Goal: Task Accomplishment & Management: Manage account settings

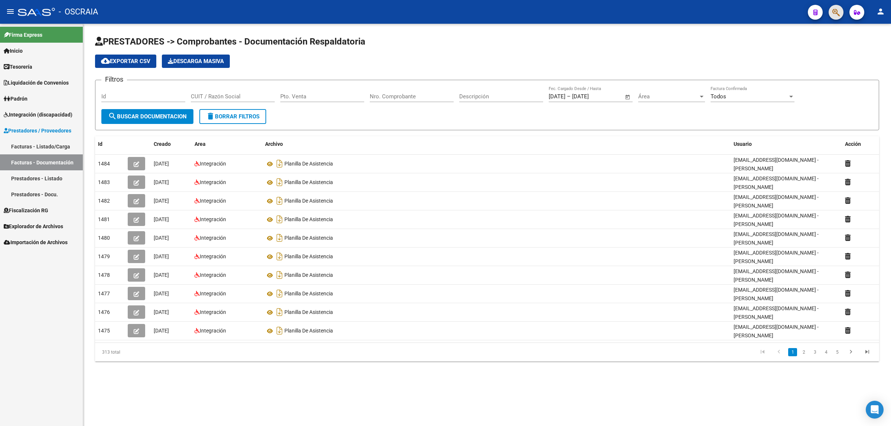
click at [841, 10] on button "button" at bounding box center [836, 12] width 15 height 15
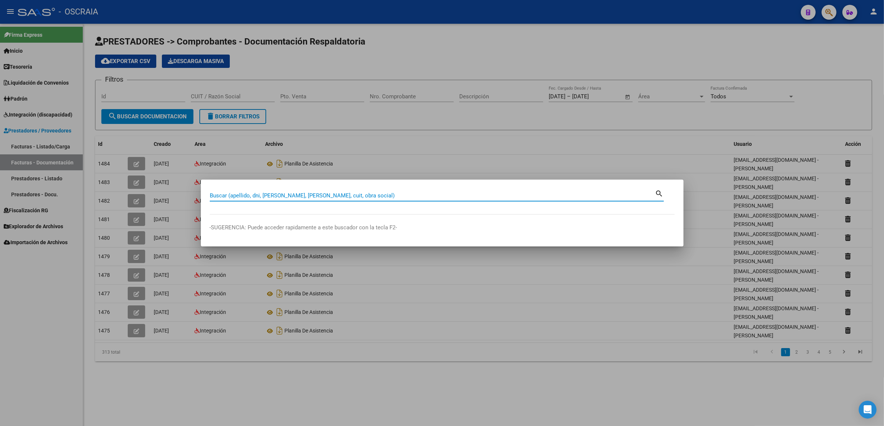
paste input "20815274"
type input "20815274"
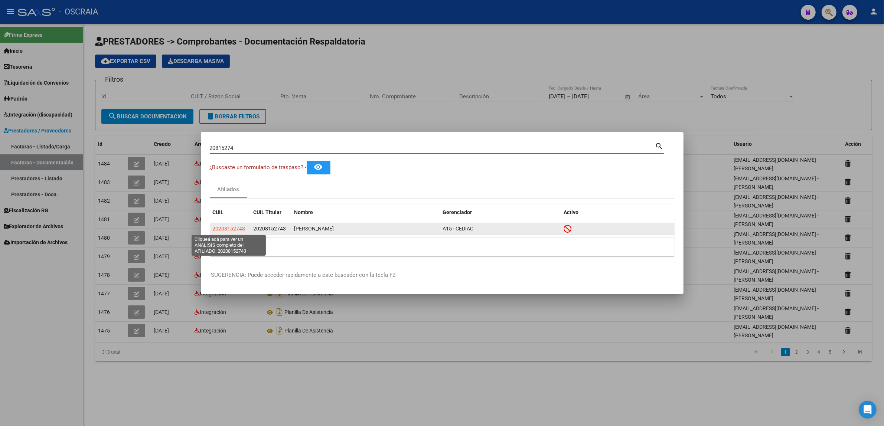
click at [240, 231] on span "20208152743" at bounding box center [229, 229] width 33 height 6
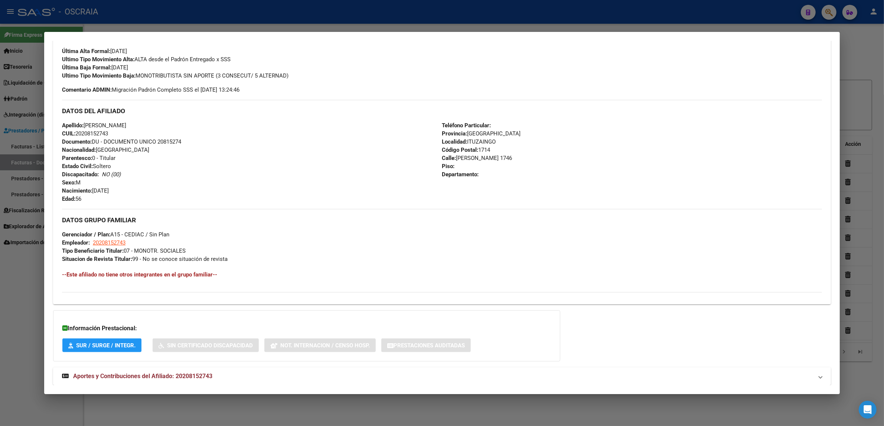
scroll to position [220, 0]
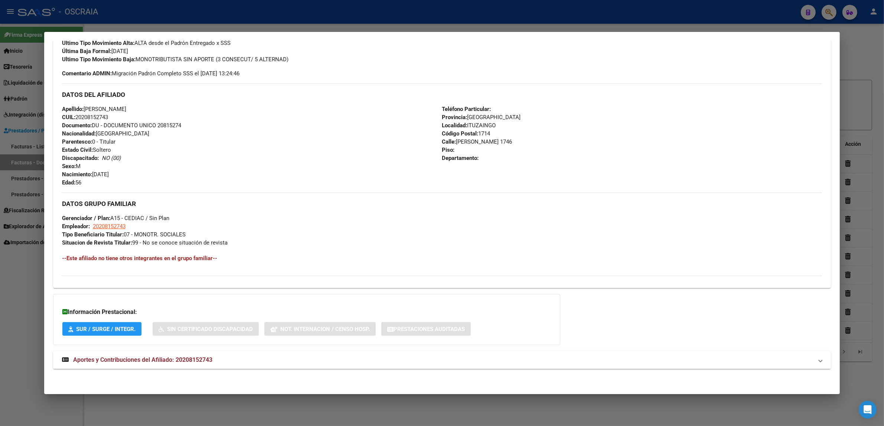
click at [159, 356] on strong "Aportes y Contribuciones del Afiliado: 20208152743" at bounding box center [137, 360] width 150 height 9
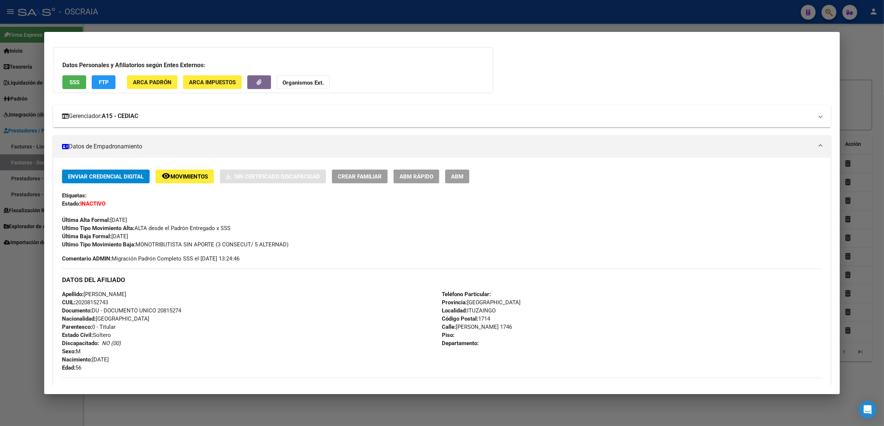
scroll to position [0, 0]
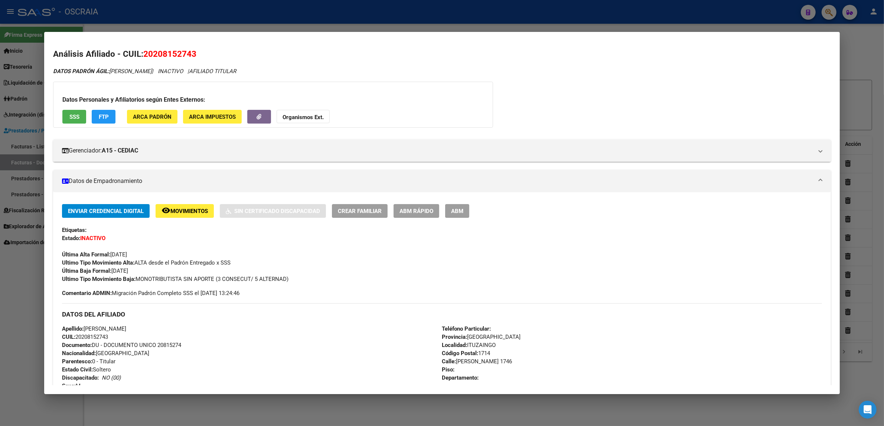
click at [172, 56] on span "20208152743" at bounding box center [169, 54] width 53 height 10
drag, startPoint x: 172, startPoint y: 56, endPoint x: 160, endPoint y: 56, distance: 11.9
click at [160, 56] on span "20208152743" at bounding box center [169, 54] width 53 height 10
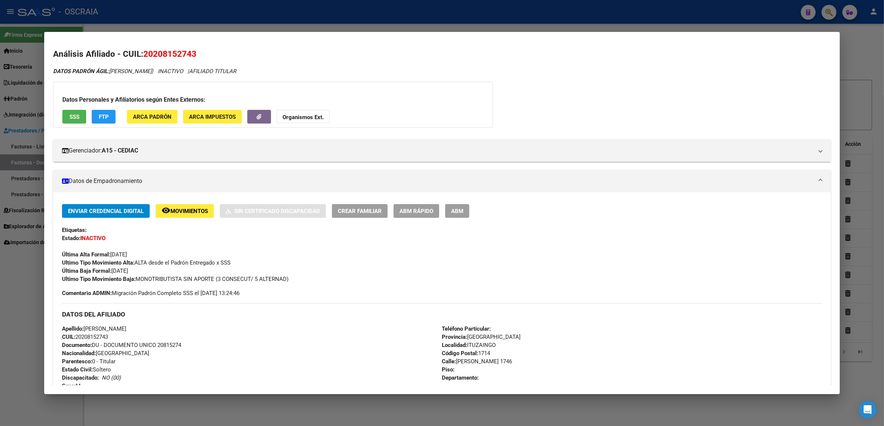
copy span "20208152743"
drag, startPoint x: 117, startPoint y: 267, endPoint x: 124, endPoint y: 267, distance: 7.4
click at [124, 268] on span "Última Baja Formal: [DATE]" at bounding box center [95, 271] width 66 height 7
click at [218, 273] on div "Enviar Credencial Digital remove_red_eye Movimientos Sin Certificado Discapacid…" at bounding box center [442, 243] width 760 height 79
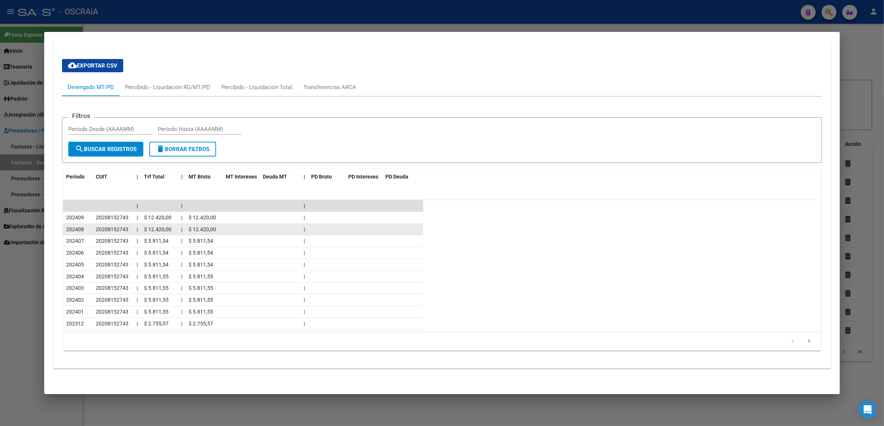
scroll to position [415, 0]
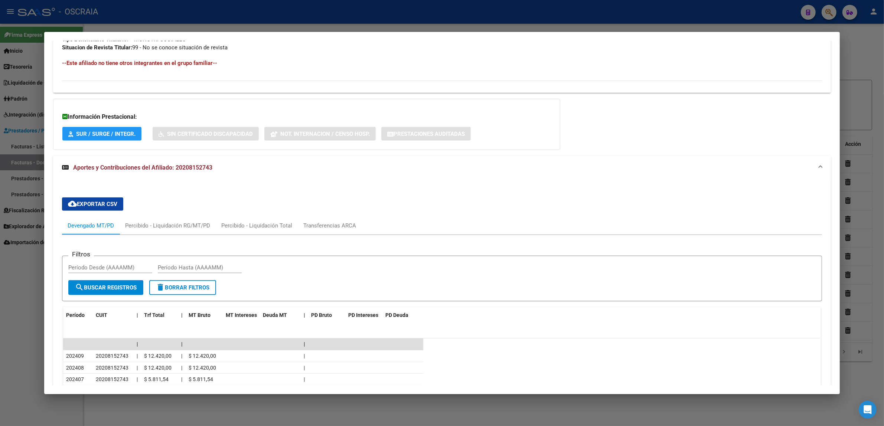
click at [202, 168] on span "Aportes y Contribuciones del Afiliado: 20208152743" at bounding box center [142, 167] width 139 height 7
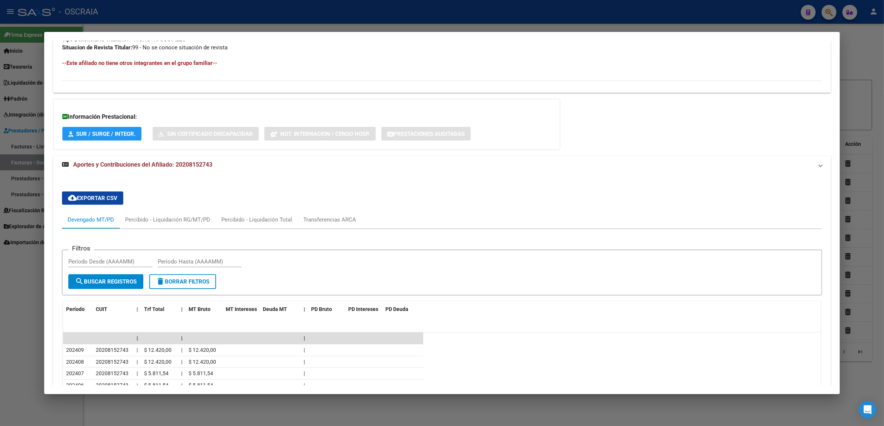
scroll to position [220, 0]
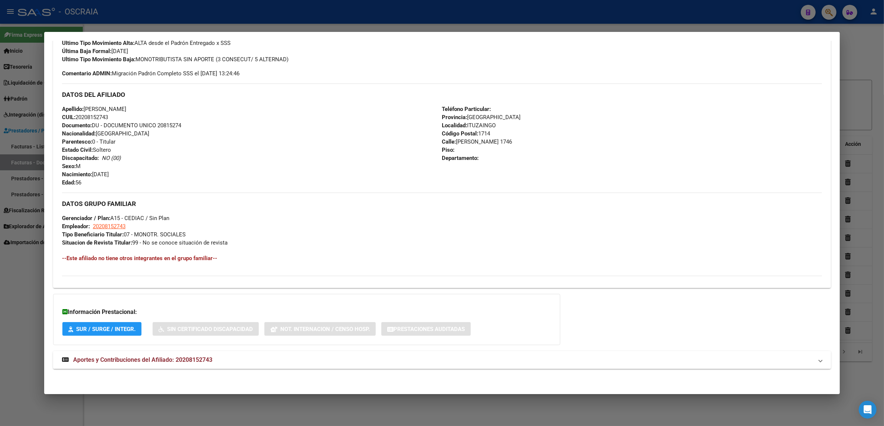
click at [219, 354] on mat-expansion-panel-header "Aportes y Contribuciones del Afiliado: 20208152743" at bounding box center [442, 360] width 778 height 18
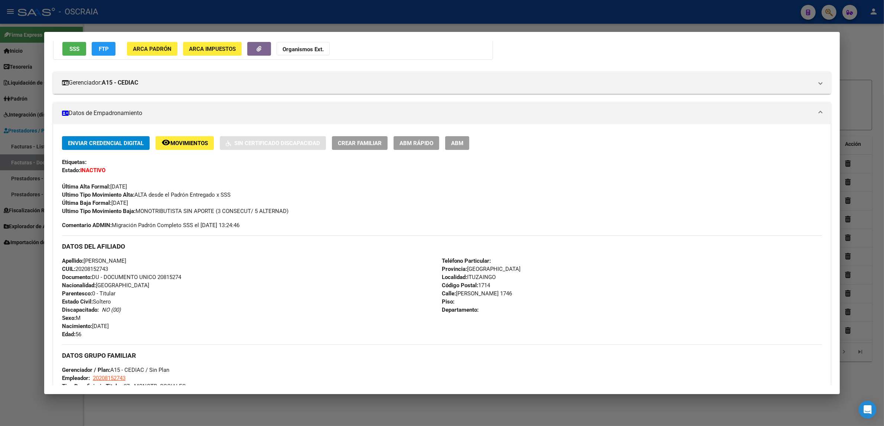
scroll to position [44, 0]
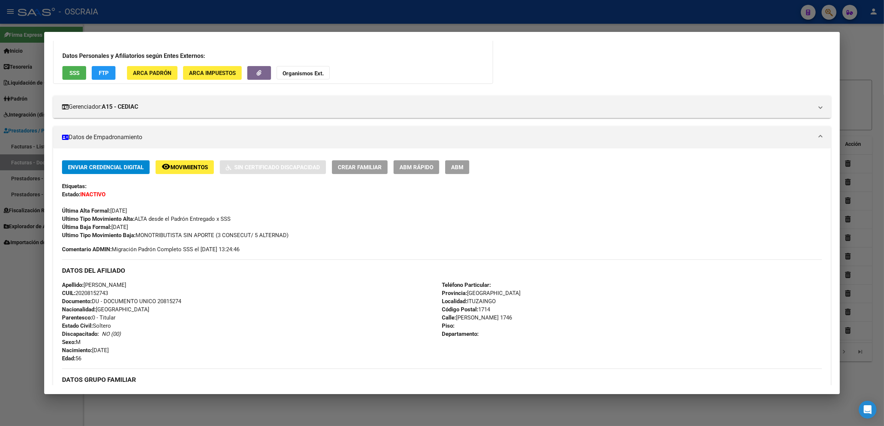
click at [66, 76] on button "SSS" at bounding box center [74, 73] width 24 height 14
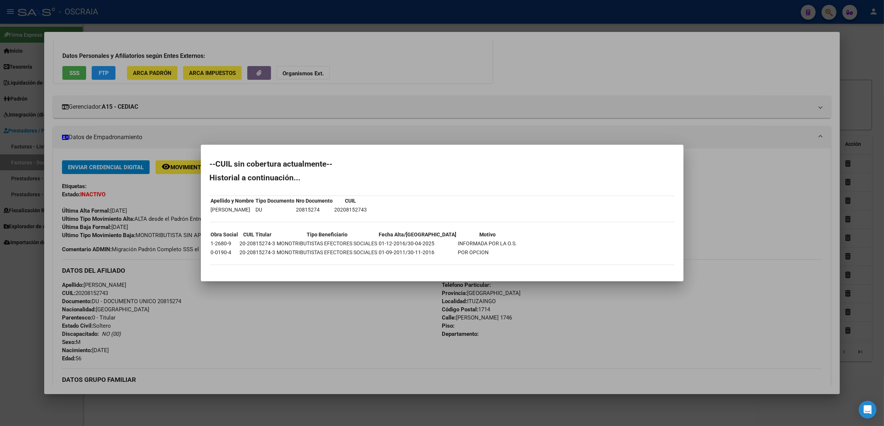
drag, startPoint x: 410, startPoint y: 244, endPoint x: 422, endPoint y: 244, distance: 11.5
click at [422, 244] on td "01-12-2016/30-04-2025" at bounding box center [418, 244] width 78 height 8
click at [430, 243] on td "01-12-2016/30-04-2025" at bounding box center [418, 244] width 78 height 8
drag, startPoint x: 410, startPoint y: 243, endPoint x: 428, endPoint y: 253, distance: 19.9
click at [423, 246] on td "01-12-2016/30-04-2025" at bounding box center [418, 244] width 78 height 8
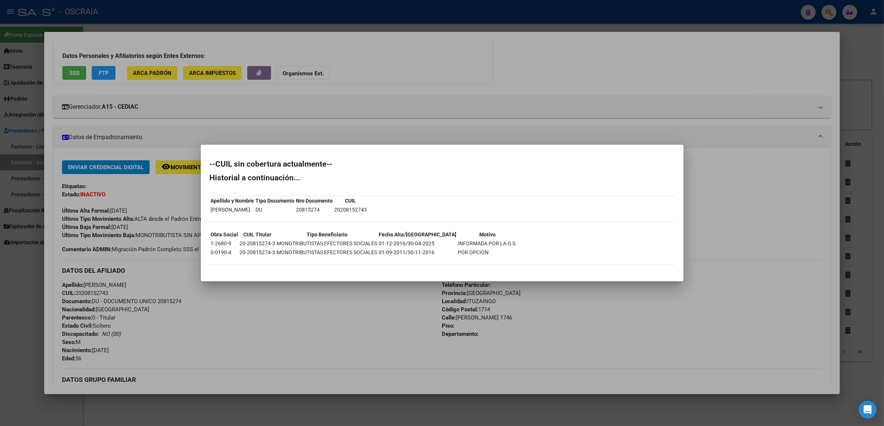
click at [429, 253] on td "01-09-2011/30-11-2016" at bounding box center [418, 252] width 78 height 8
click at [657, 25] on div at bounding box center [442, 213] width 884 height 426
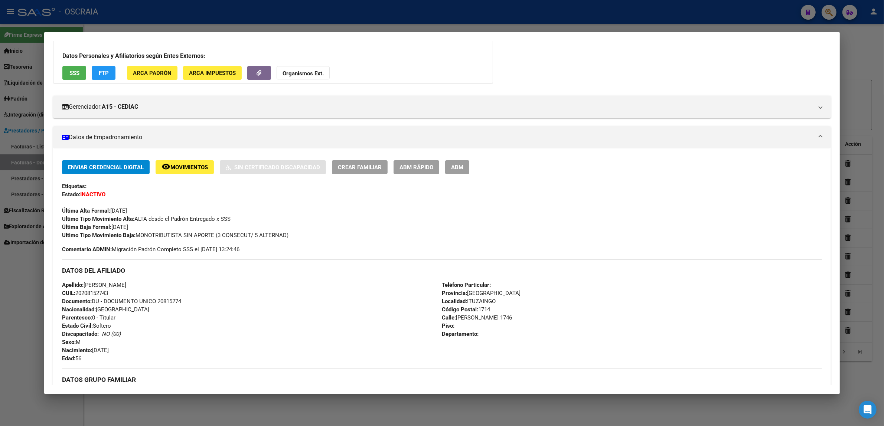
click at [703, 18] on div at bounding box center [442, 213] width 884 height 426
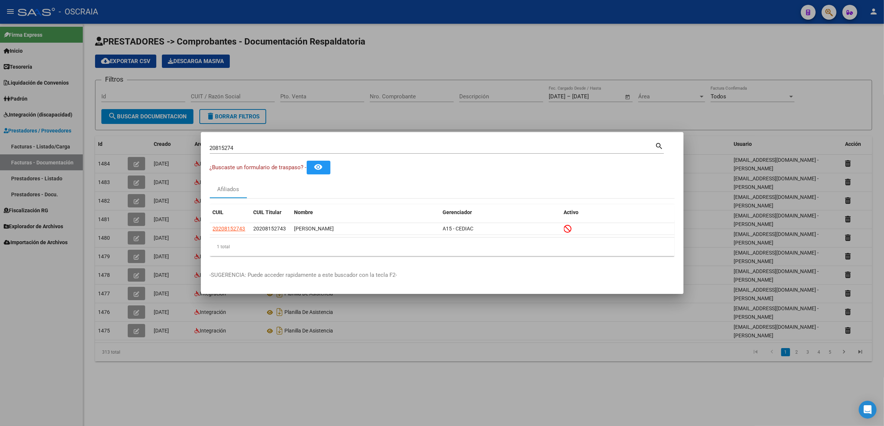
click at [801, 35] on div at bounding box center [442, 213] width 884 height 426
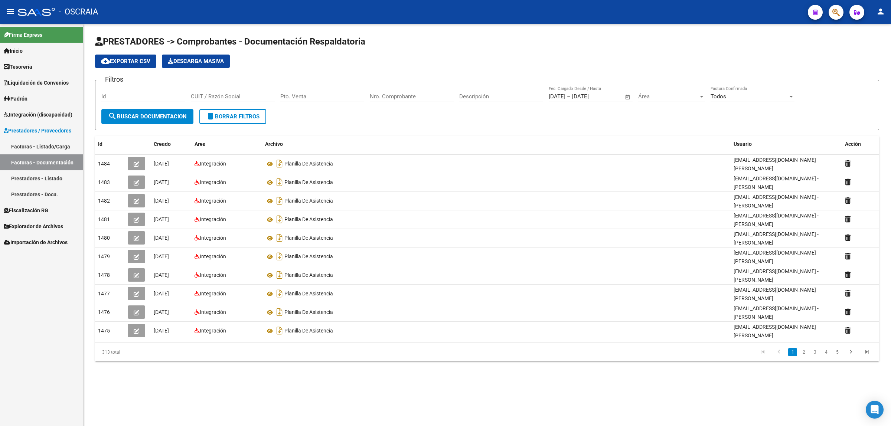
click at [830, 17] on div at bounding box center [833, 11] width 21 height 15
click at [833, 13] on icon "button" at bounding box center [836, 12] width 7 height 9
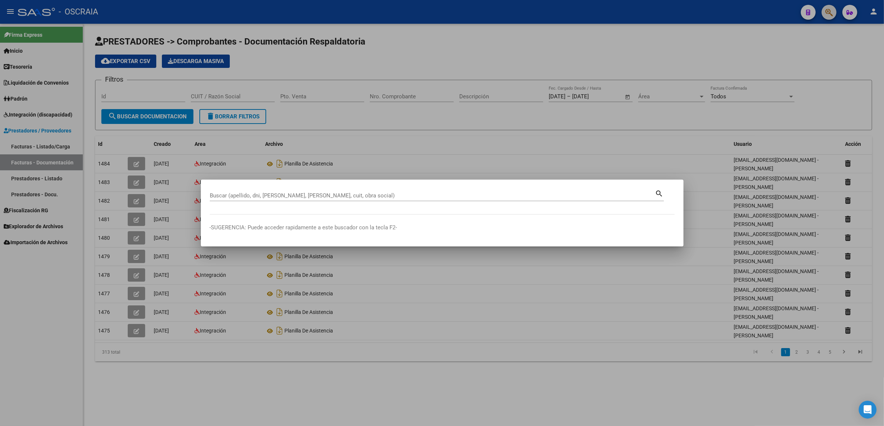
paste input "27565140"
type input "27565140"
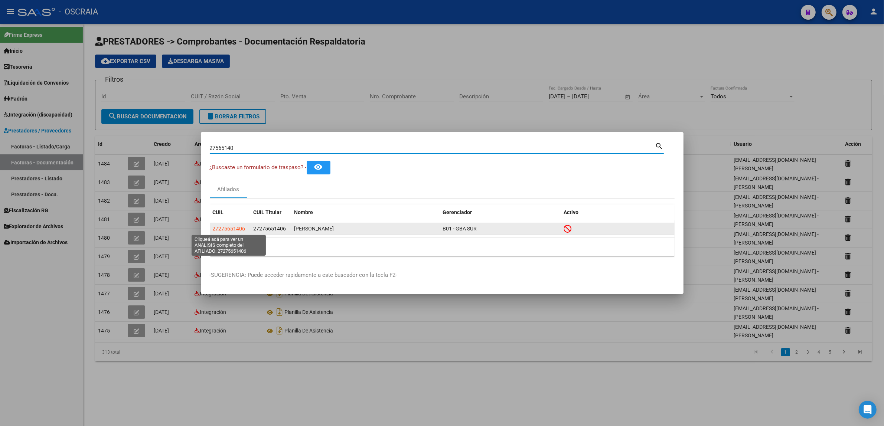
click at [240, 229] on span "27275651406" at bounding box center [229, 229] width 33 height 6
type textarea "27275651406"
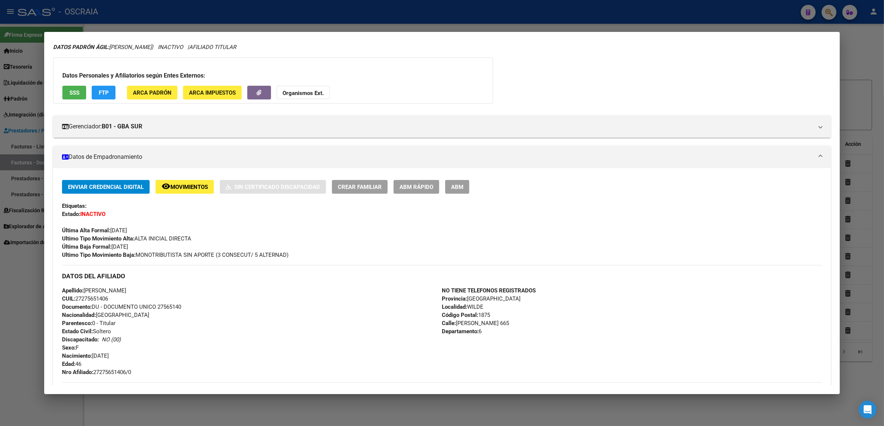
scroll to position [0, 0]
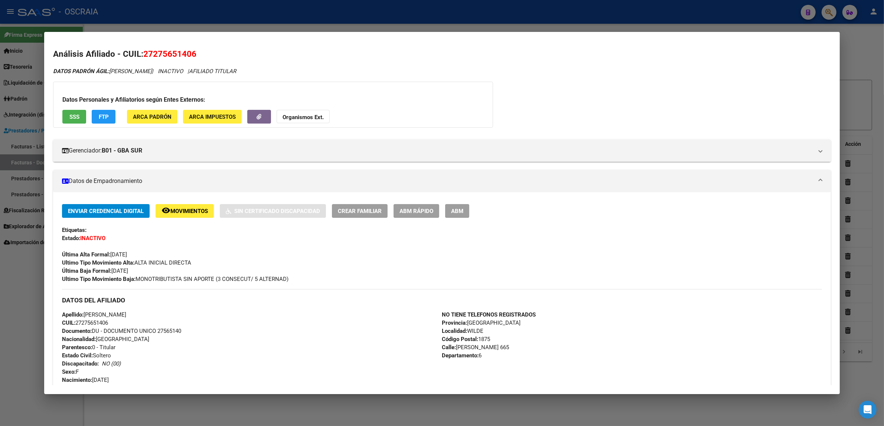
drag, startPoint x: 169, startPoint y: 47, endPoint x: 174, endPoint y: 51, distance: 6.0
click at [170, 49] on mat-dialog-content "Análisis Afiliado - CUIL: 27275651406 DATOS PADRÓN ÁGIL: [PERSON_NAME] | INACTI…" at bounding box center [442, 213] width 796 height 345
click at [174, 52] on span "27275651406" at bounding box center [169, 54] width 53 height 10
copy span "27275651406"
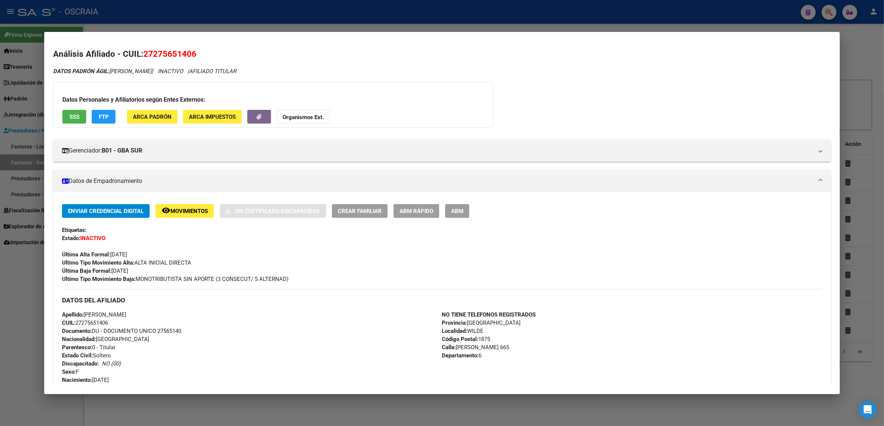
copy span "27275651406"
drag, startPoint x: 165, startPoint y: 72, endPoint x: 108, endPoint y: 71, distance: 57.2
click at [108, 71] on span "DATOS PADRÓN ÁGIL: [PERSON_NAME]" at bounding box center [102, 71] width 99 height 7
copy span "[PERSON_NAME]"
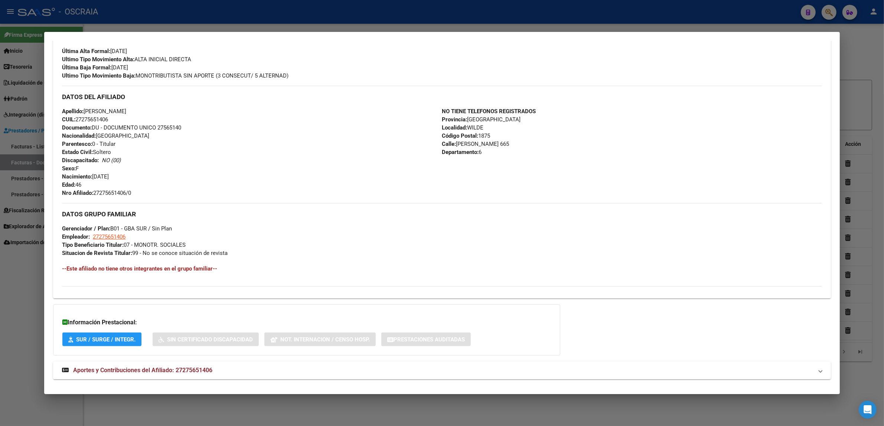
scroll to position [214, 0]
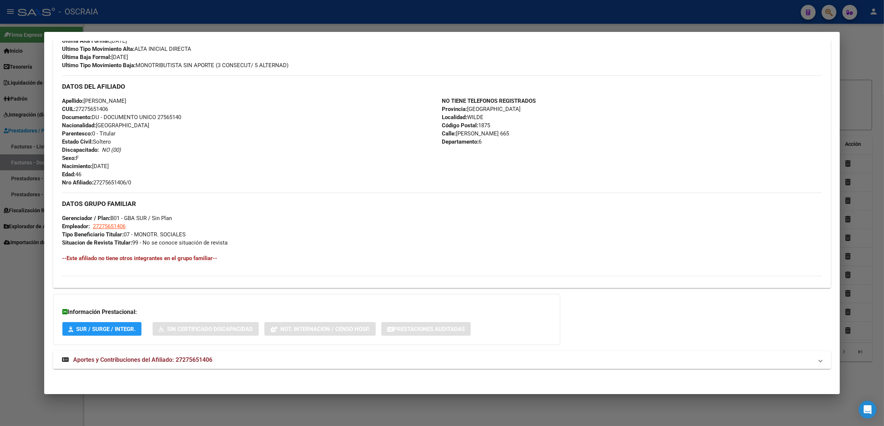
click at [167, 362] on span "Aportes y Contribuciones del Afiliado: 27275651406" at bounding box center [142, 360] width 139 height 7
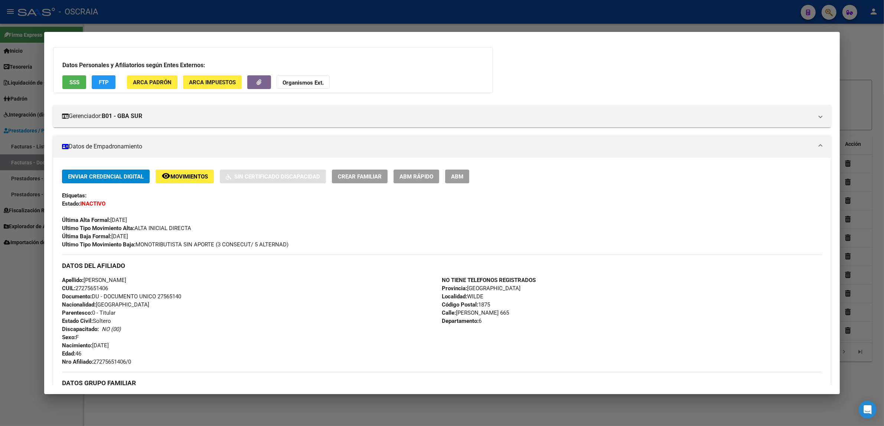
scroll to position [0, 0]
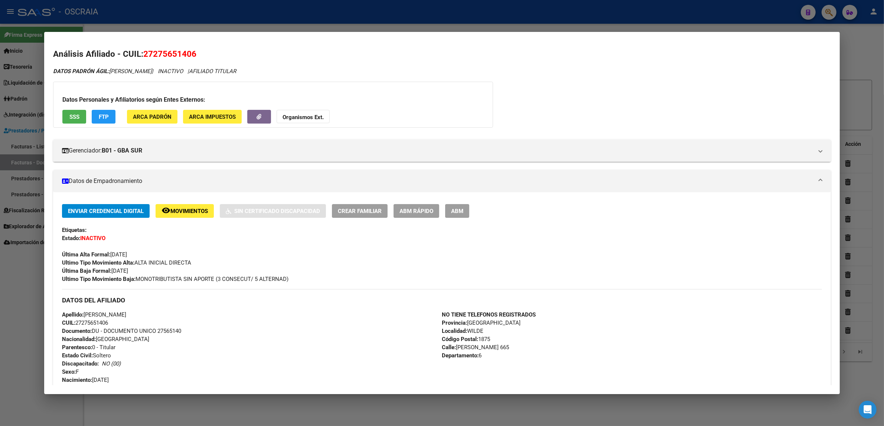
click at [165, 56] on span "27275651406" at bounding box center [169, 54] width 53 height 10
copy span "27275651406"
click at [867, 36] on div at bounding box center [442, 213] width 884 height 426
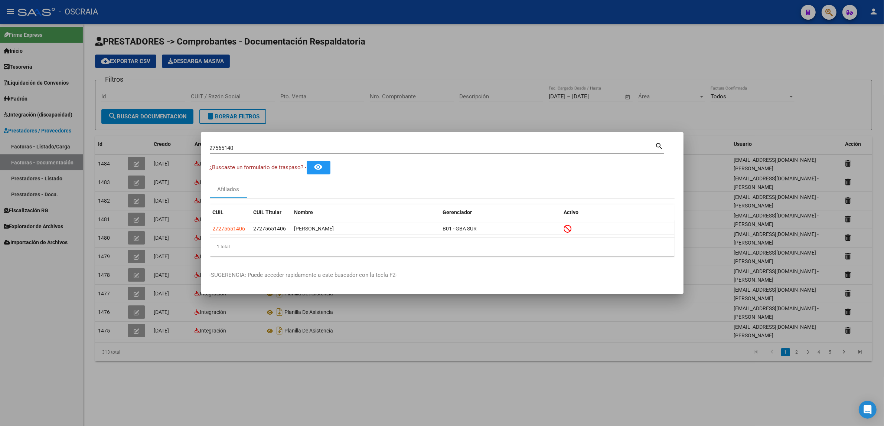
click at [831, 16] on div at bounding box center [442, 213] width 884 height 426
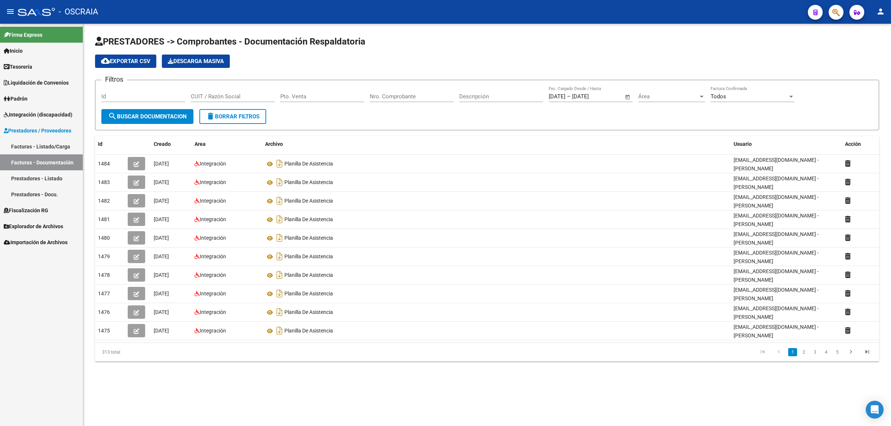
click at [840, 14] on icon "button" at bounding box center [836, 12] width 7 height 9
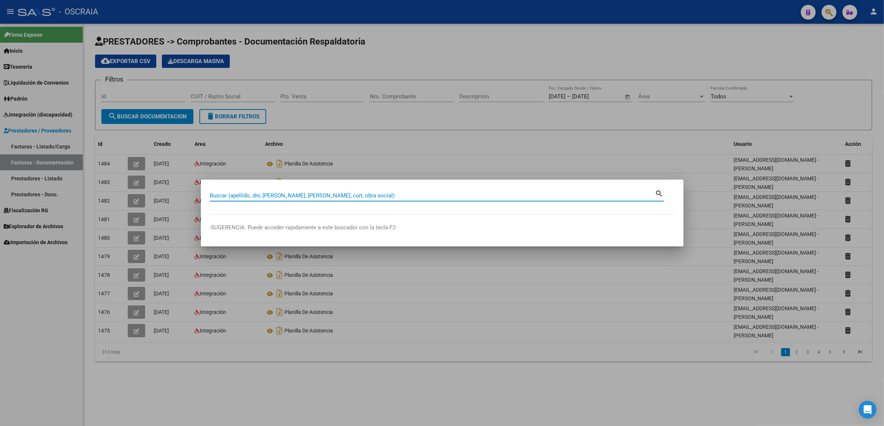
paste input "39852214"
type input "39852214"
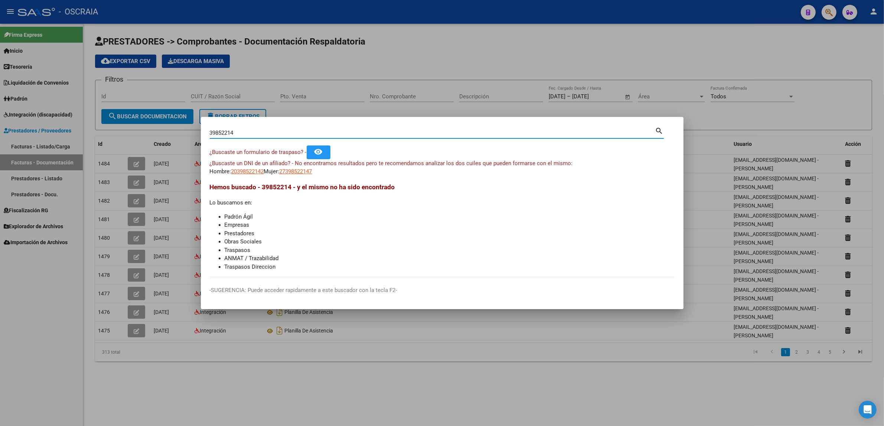
click at [295, 168] on app-link-go-to "27398522147" at bounding box center [296, 172] width 33 height 9
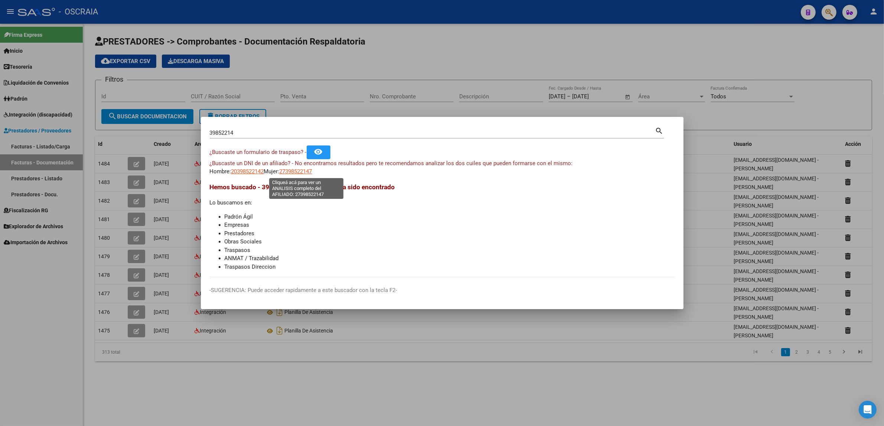
click at [296, 169] on span "27398522147" at bounding box center [296, 171] width 33 height 7
type textarea "27398522147"
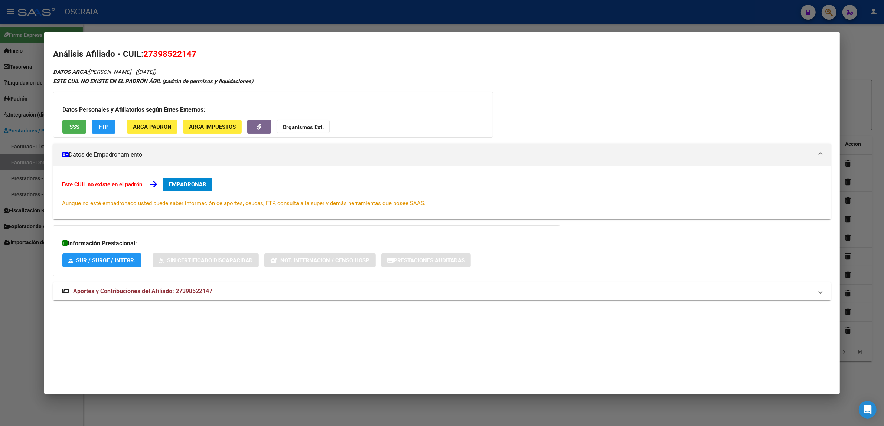
click at [129, 290] on span "Aportes y Contribuciones del Afiliado: 27398522147" at bounding box center [142, 291] width 139 height 7
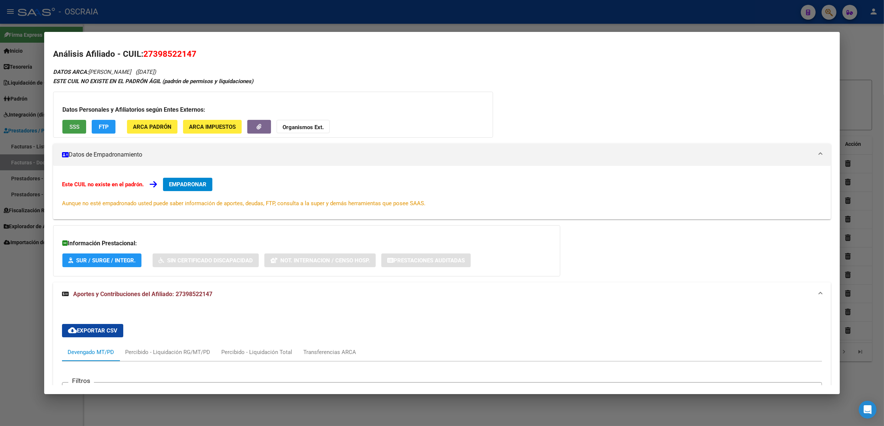
click at [72, 126] on span "SSS" at bounding box center [74, 127] width 10 height 7
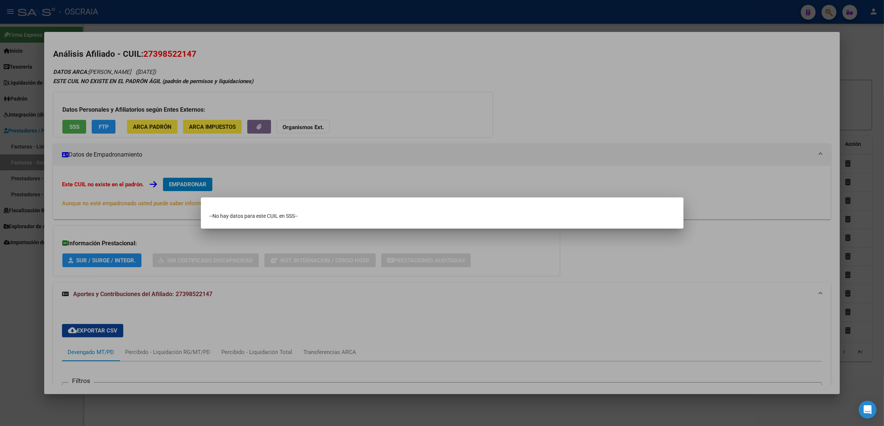
click at [135, 214] on div at bounding box center [442, 213] width 884 height 426
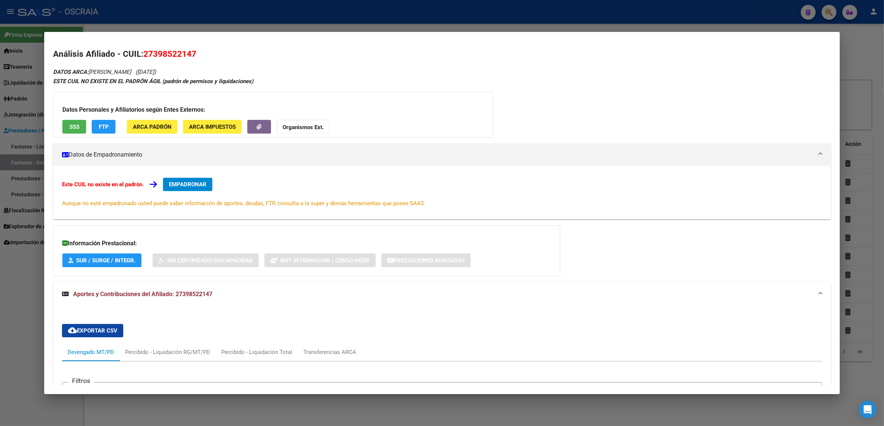
click at [155, 56] on span "27398522147" at bounding box center [169, 54] width 53 height 10
copy span "27398522147"
drag, startPoint x: 234, startPoint y: 67, endPoint x: 238, endPoint y: 67, distance: 4.5
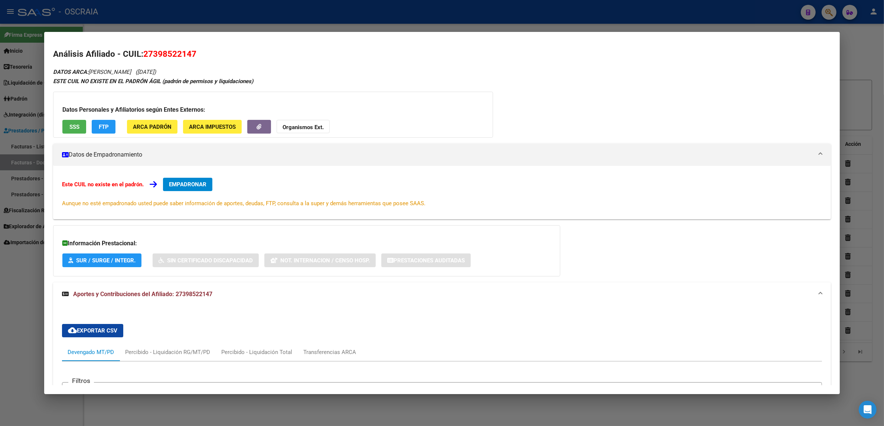
click at [233, 67] on div "DATOS ARCA: [PERSON_NAME] ([DATE]) ESTE CUIL NO EXISTE EN EL PADRÓN ÁGIL (padró…" at bounding box center [442, 354] width 778 height 575
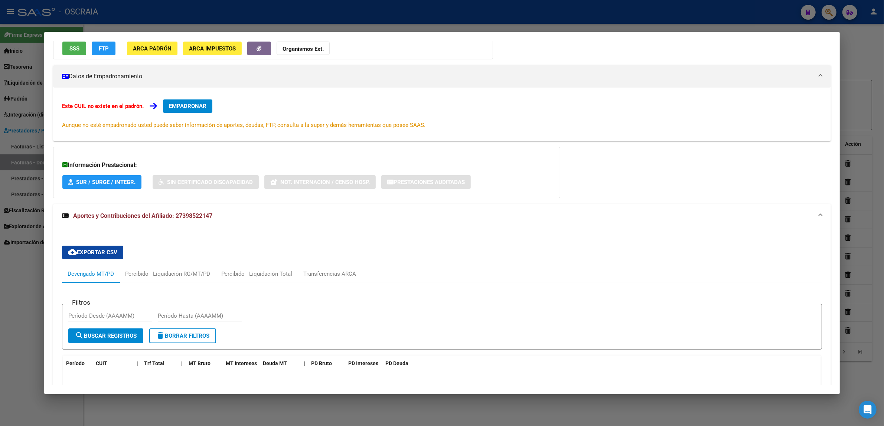
scroll to position [93, 0]
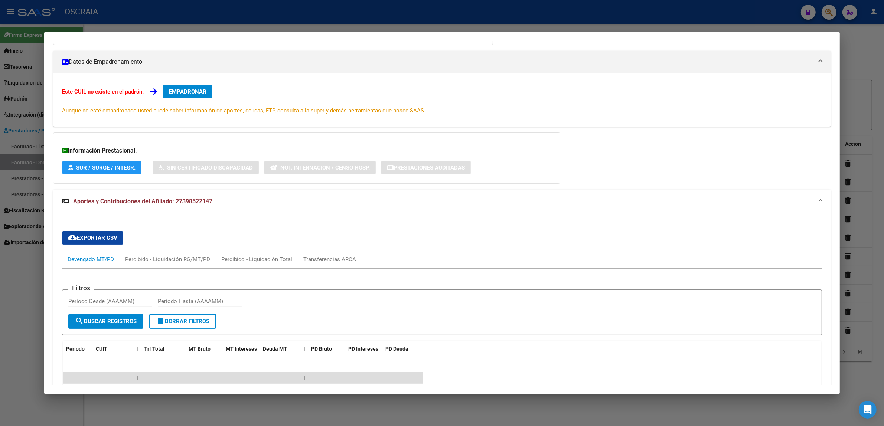
click at [169, 204] on span "Aportes y Contribuciones del Afiliado: 27398522147" at bounding box center [142, 201] width 139 height 7
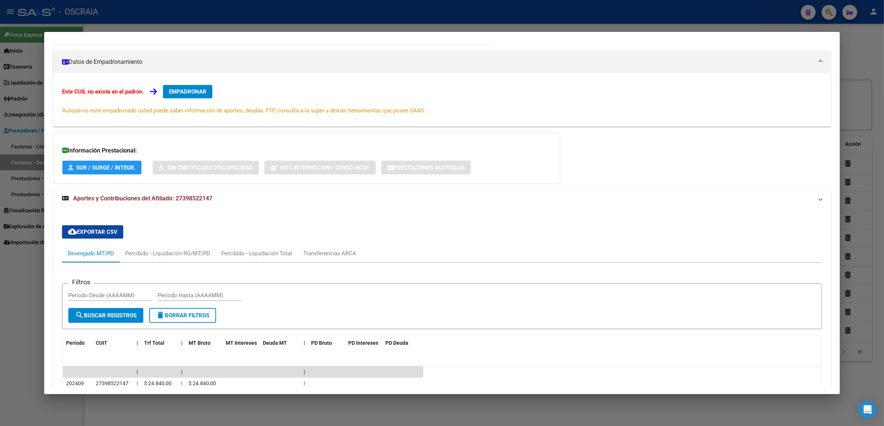
scroll to position [0, 0]
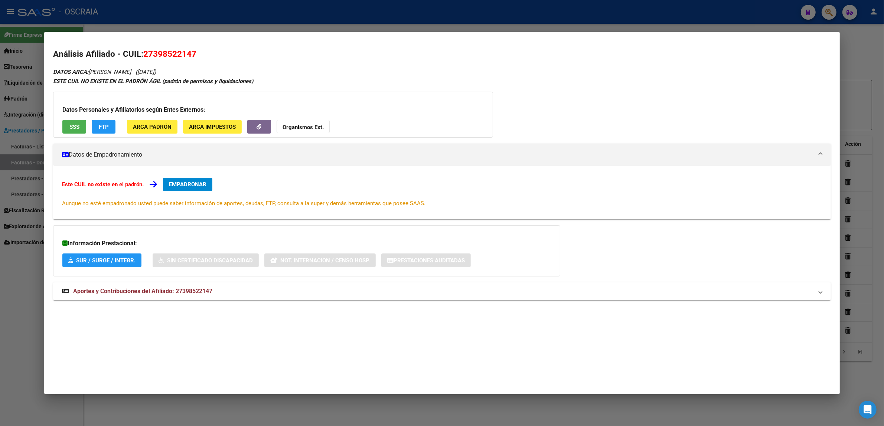
click at [177, 56] on span "27398522147" at bounding box center [169, 54] width 53 height 10
copy span "27398522147"
click at [191, 52] on span "27398522147" at bounding box center [169, 54] width 53 height 10
click at [207, 55] on h2 "Análisis Afiliado - CUIL: 27398522147" at bounding box center [442, 54] width 778 height 13
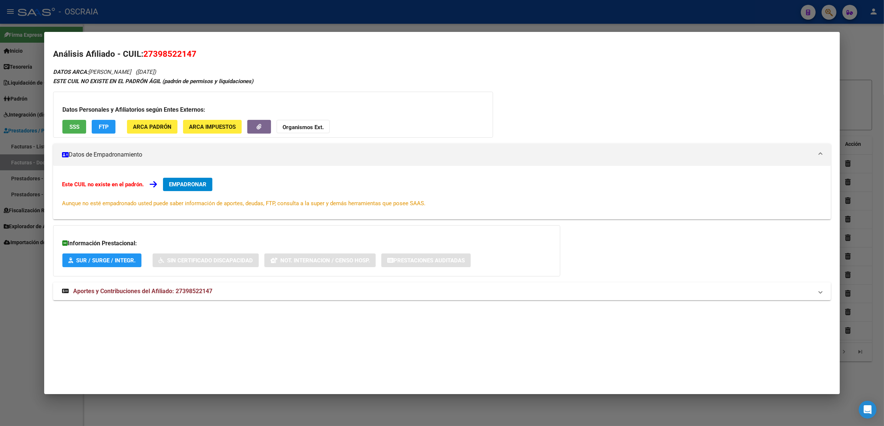
click at [149, 54] on span "27398522147" at bounding box center [169, 54] width 53 height 10
click at [150, 54] on span "27398522147" at bounding box center [169, 54] width 53 height 10
click at [155, 55] on span "27398522147" at bounding box center [169, 54] width 53 height 10
drag, startPoint x: 151, startPoint y: 55, endPoint x: 188, endPoint y: 55, distance: 36.8
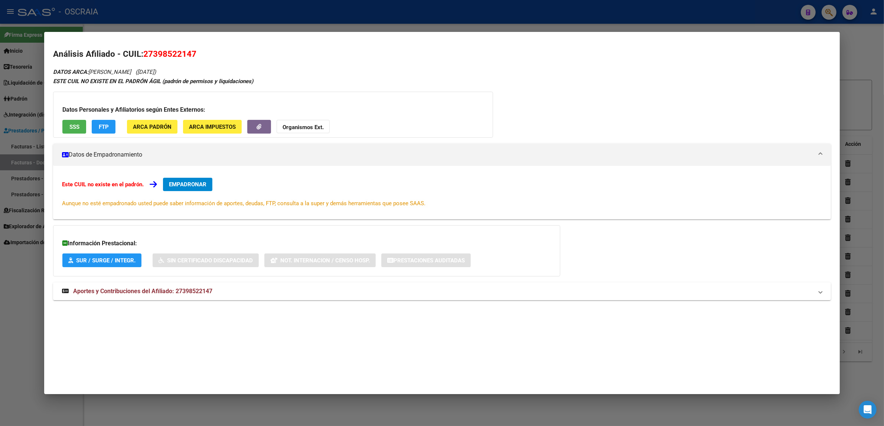
click at [188, 55] on span "27398522147" at bounding box center [169, 54] width 53 height 10
copy span "39852214"
click at [137, 54] on h2 "Análisis Afiliado - CUIL: 27398522147" at bounding box center [442, 54] width 778 height 13
click at [149, 55] on span "27398522147" at bounding box center [169, 54] width 53 height 10
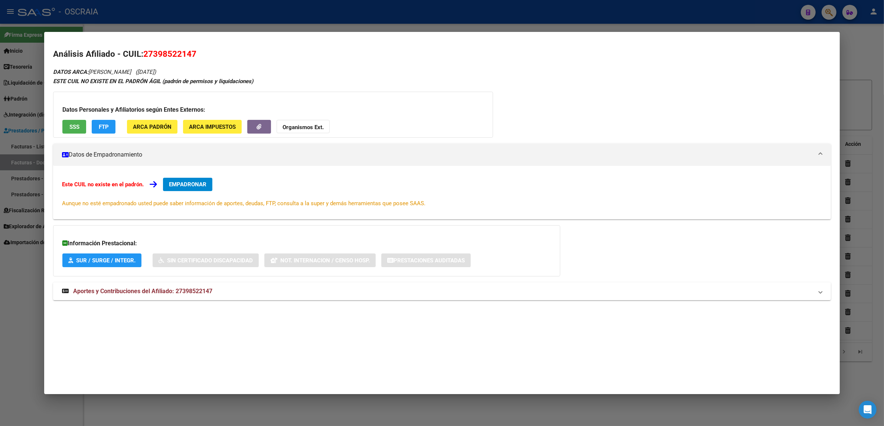
copy span "27398522147"
drag, startPoint x: 539, startPoint y: 9, endPoint x: 546, endPoint y: 11, distance: 7.3
click at [541, 11] on div at bounding box center [442, 213] width 884 height 426
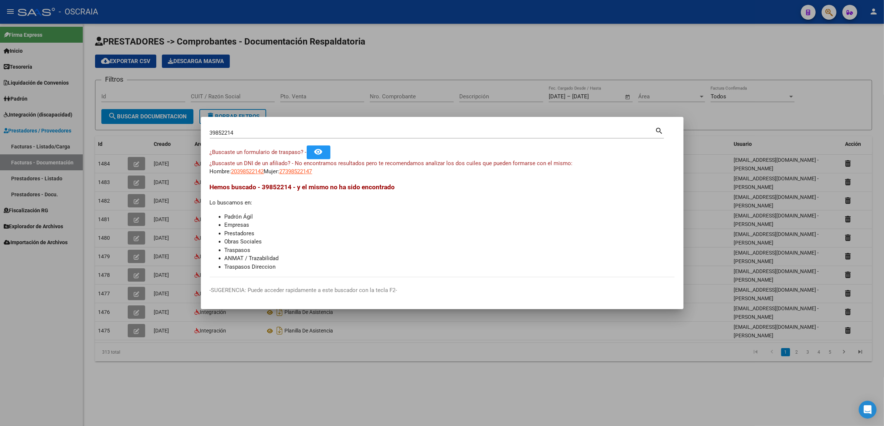
click at [855, 32] on div at bounding box center [442, 213] width 884 height 426
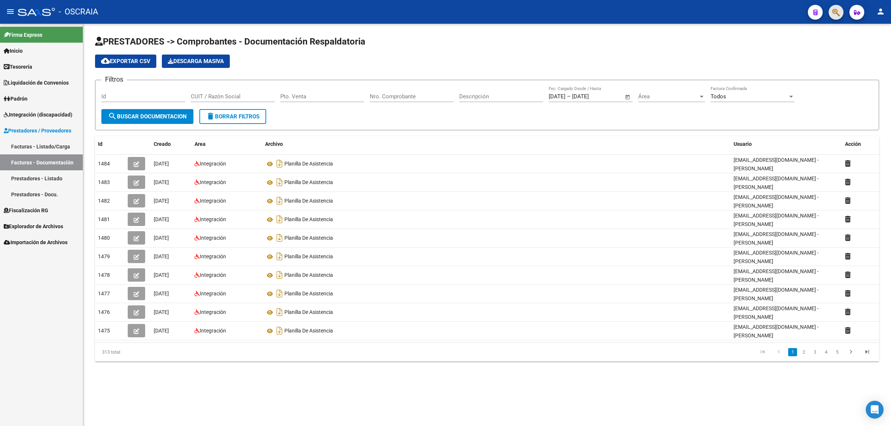
click at [839, 19] on span "button" at bounding box center [836, 12] width 7 height 15
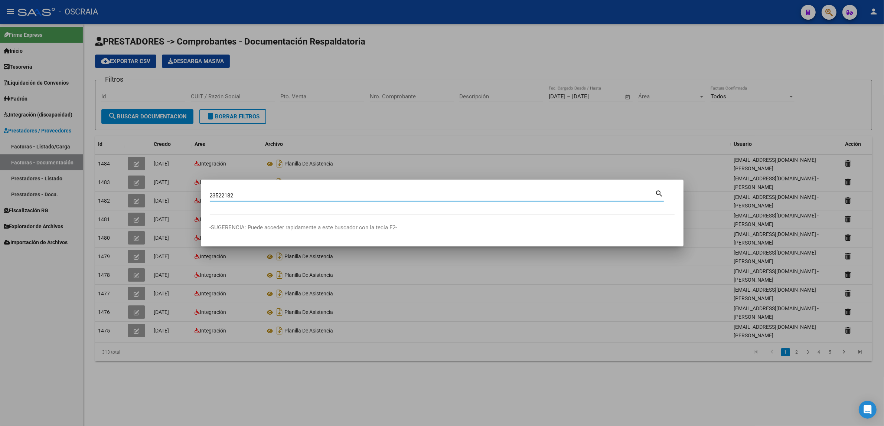
type input "23522182"
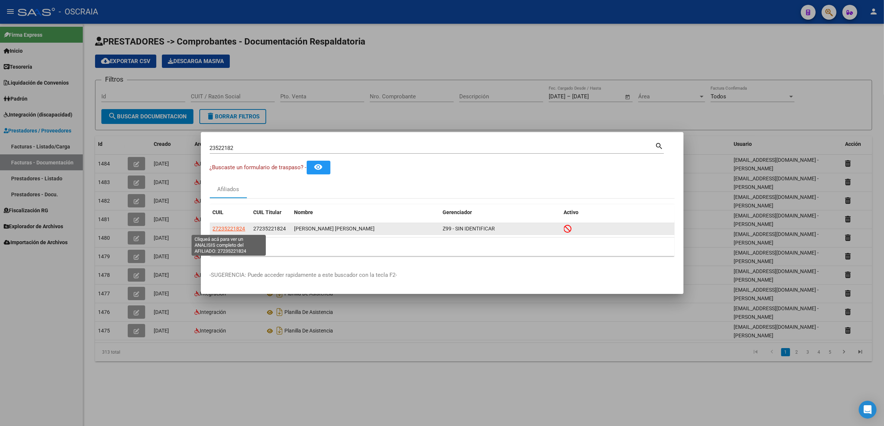
click at [238, 227] on span "27235221824" at bounding box center [229, 229] width 33 height 6
type textarea "27235221824"
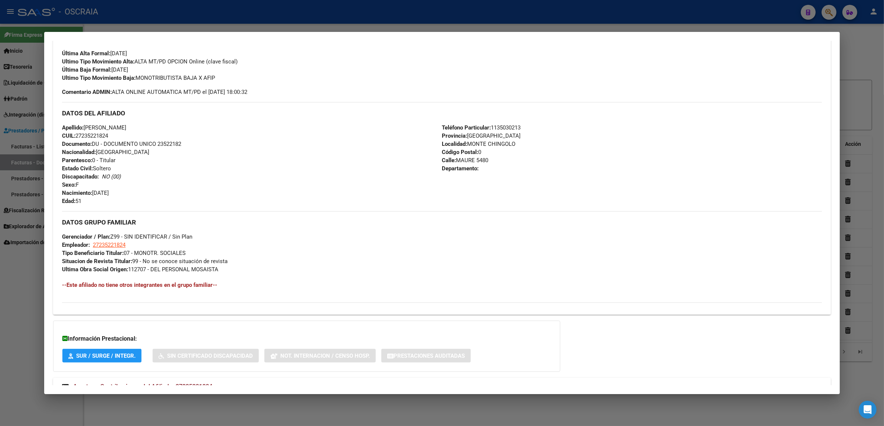
scroll to position [228, 0]
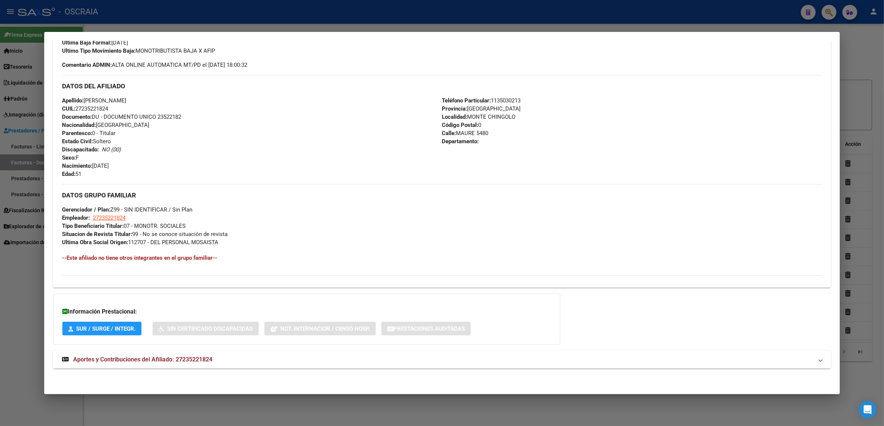
click at [206, 365] on mat-expansion-panel-header "Aportes y Contribuciones del Afiliado: 27235221824" at bounding box center [442, 360] width 778 height 18
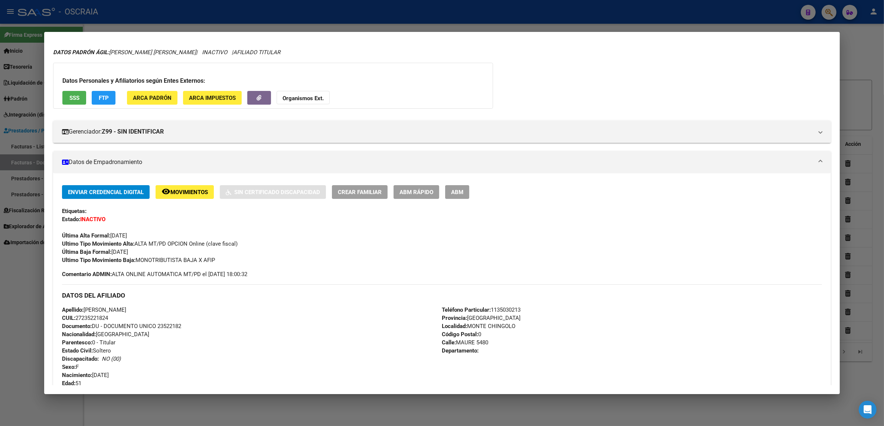
scroll to position [0, 0]
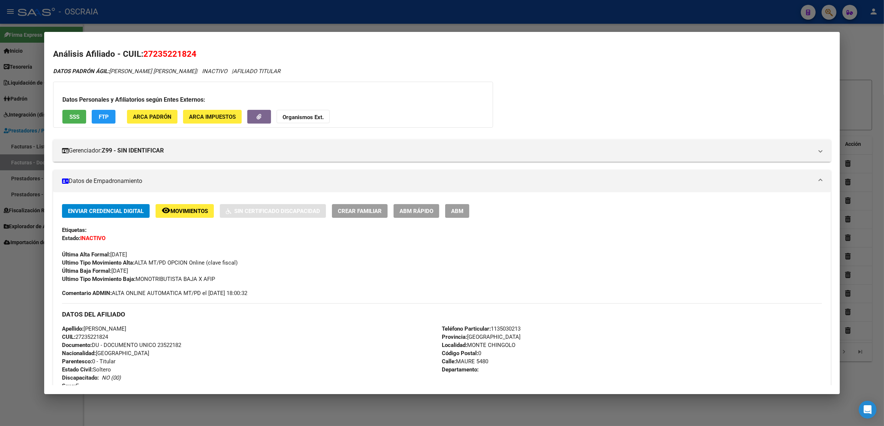
click at [158, 53] on span "27235221824" at bounding box center [169, 54] width 53 height 10
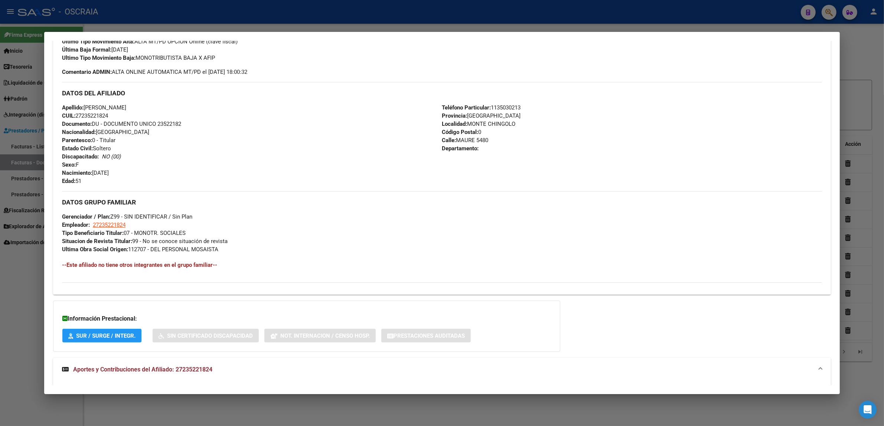
scroll to position [232, 0]
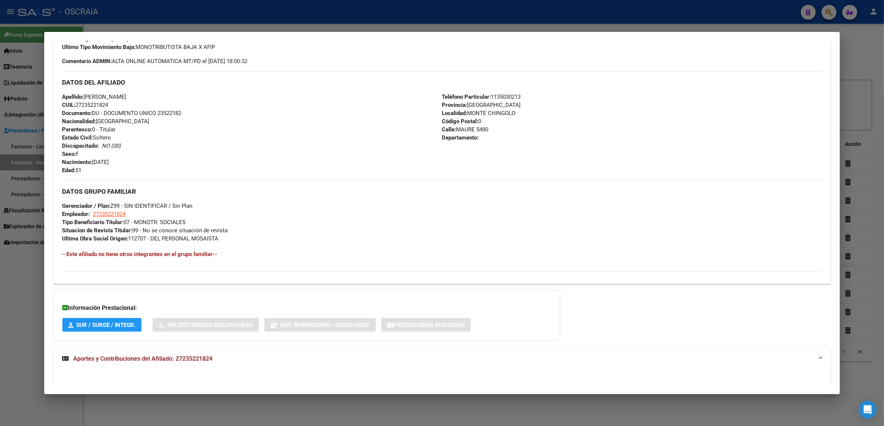
click at [200, 358] on span "Aportes y Contribuciones del Afiliado: 27235221824" at bounding box center [142, 358] width 139 height 7
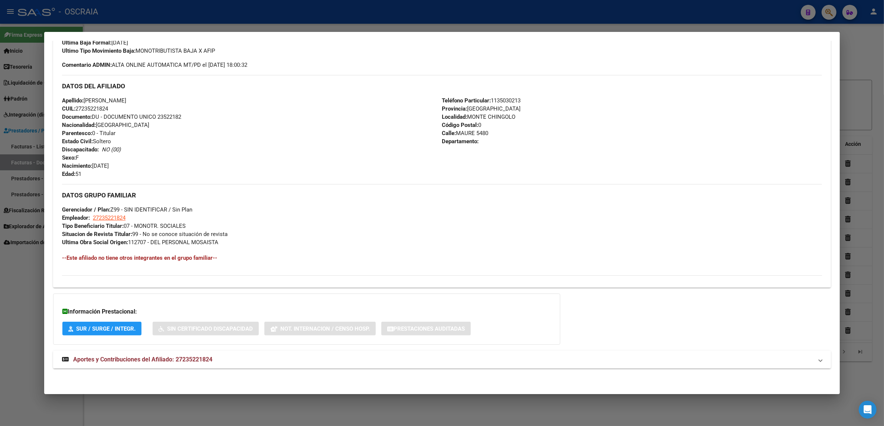
click at [276, 363] on mat-panel-title "Aportes y Contribuciones del Afiliado: 27235221824" at bounding box center [437, 359] width 751 height 9
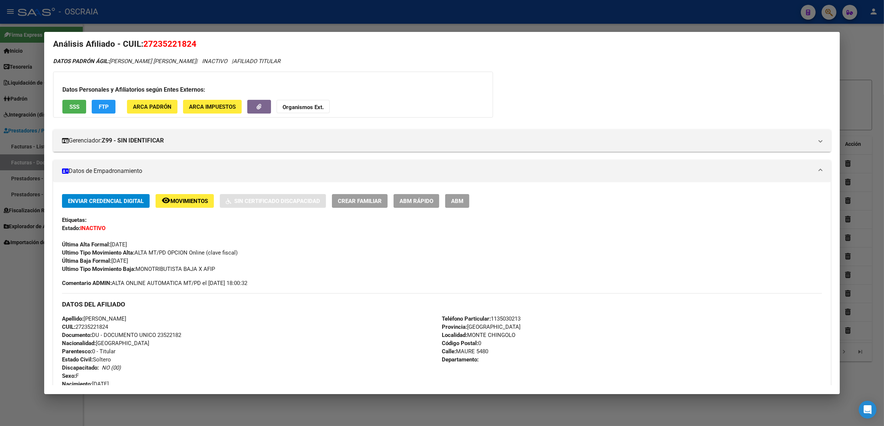
scroll to position [0, 0]
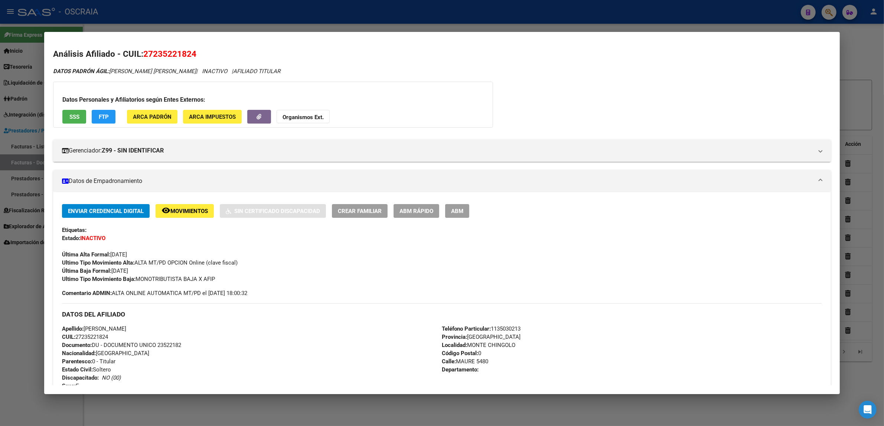
click at [183, 51] on span "27235221824" at bounding box center [169, 54] width 53 height 10
click at [182, 51] on span "27235221824" at bounding box center [169, 54] width 53 height 10
drag, startPoint x: 183, startPoint y: 73, endPoint x: 108, endPoint y: 73, distance: 75.0
click at [108, 73] on span "DATOS PADRÓN ÁGIL: [PERSON_NAME] [PERSON_NAME]" at bounding box center [124, 71] width 143 height 7
click at [473, 13] on div at bounding box center [442, 213] width 884 height 426
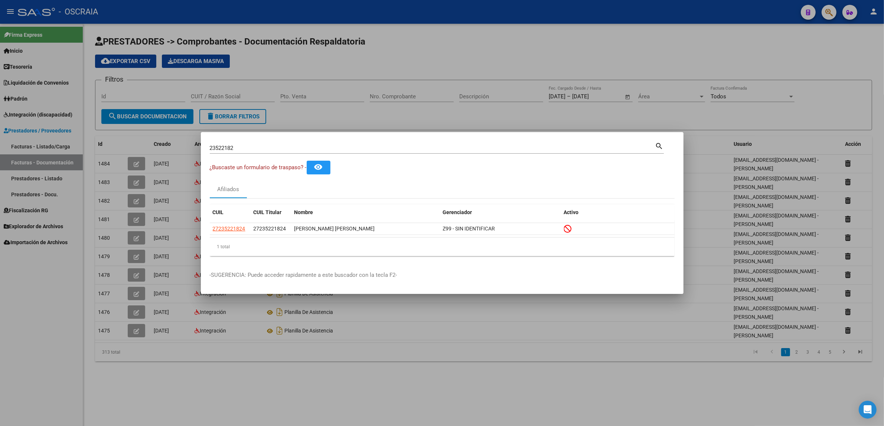
click at [842, 17] on div at bounding box center [442, 213] width 884 height 426
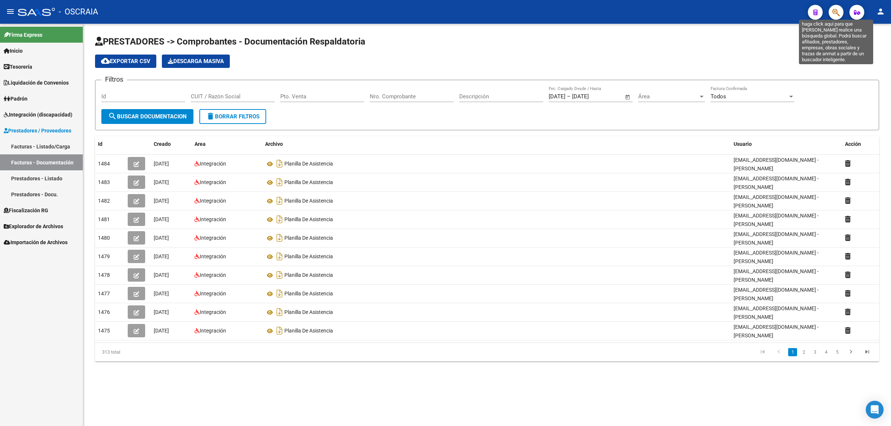
click at [834, 12] on icon "button" at bounding box center [836, 12] width 7 height 9
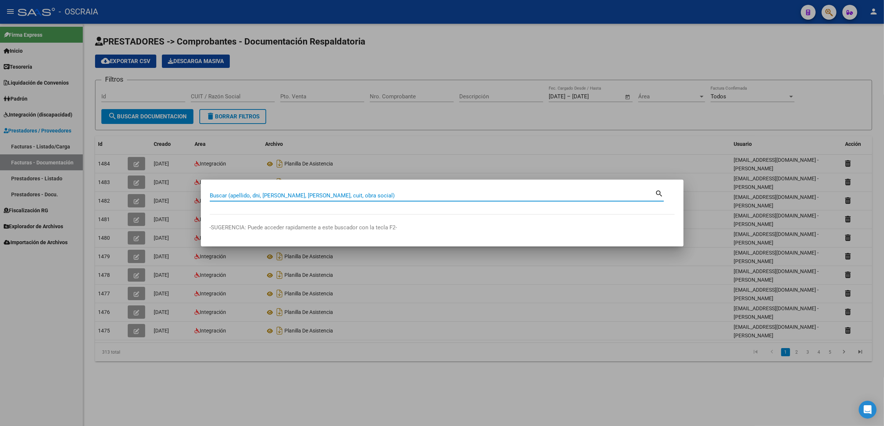
paste input "26405908"
type input "26405908"
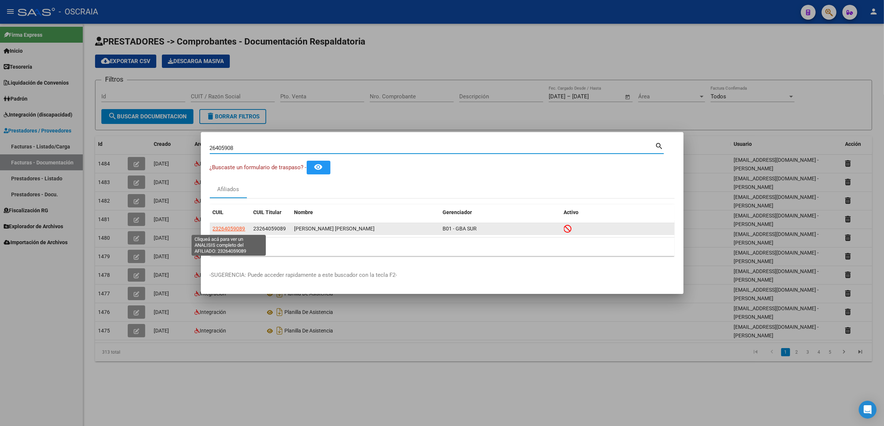
click at [240, 228] on span "23264059089" at bounding box center [229, 229] width 33 height 6
type textarea "23264059089"
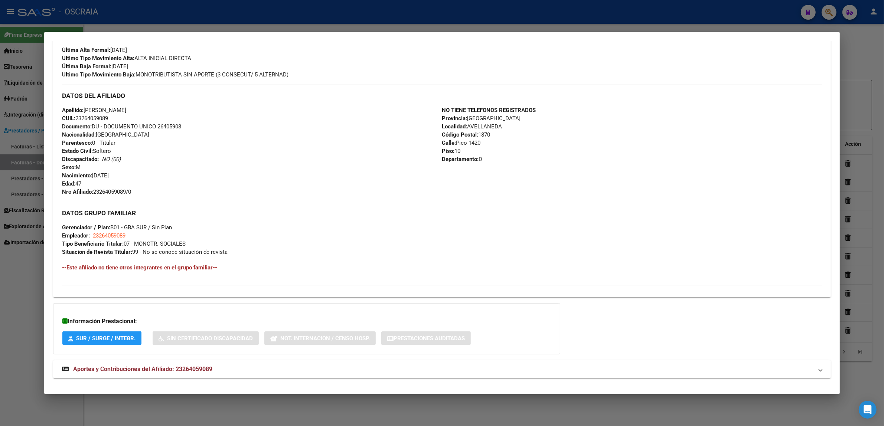
scroll to position [214, 0]
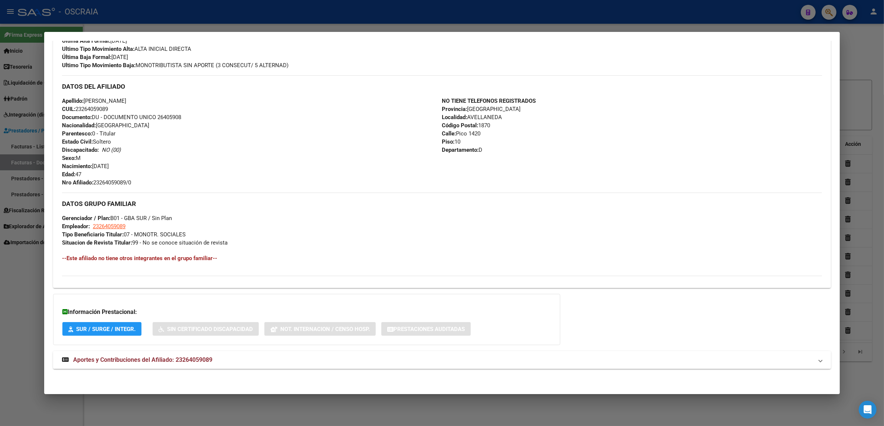
click at [125, 358] on span "Aportes y Contribuciones del Afiliado: 23264059089" at bounding box center [142, 360] width 139 height 7
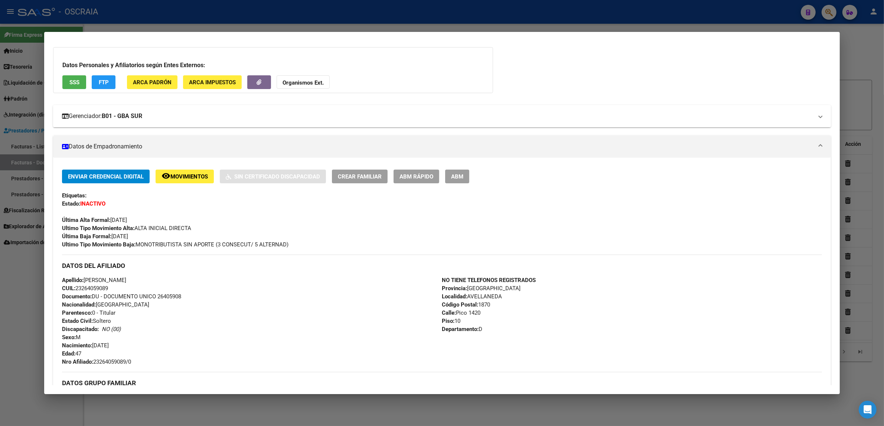
scroll to position [0, 0]
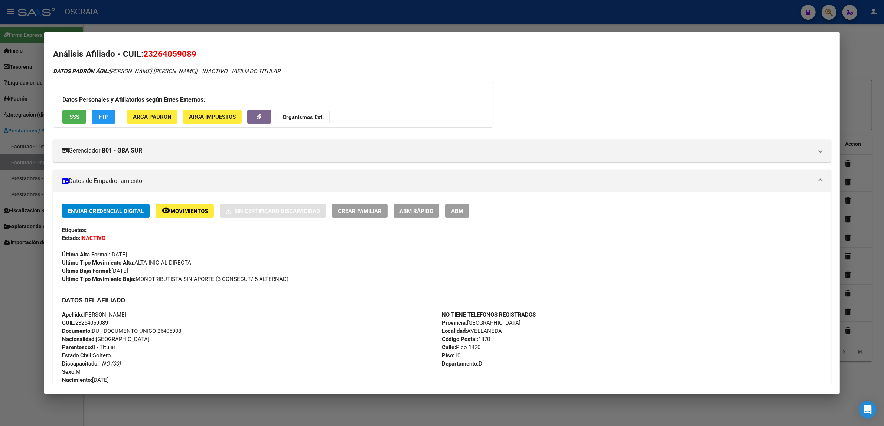
click at [154, 51] on span "23264059089" at bounding box center [169, 54] width 53 height 10
click at [663, 16] on div at bounding box center [442, 213] width 884 height 426
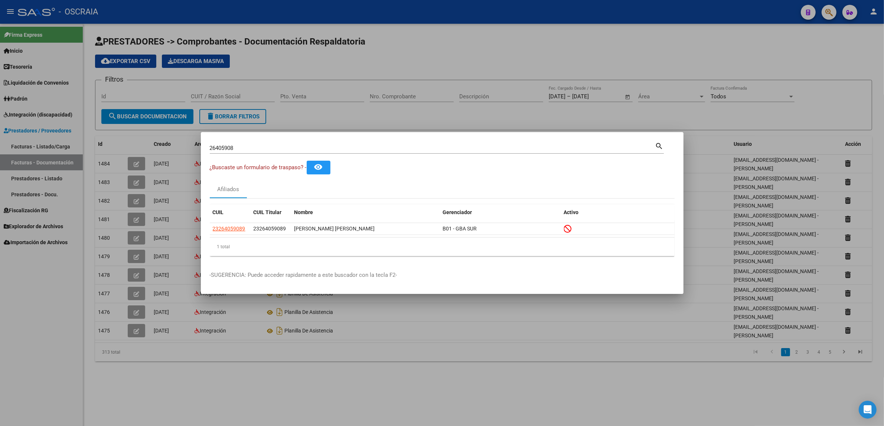
click at [747, 61] on div at bounding box center [442, 213] width 884 height 426
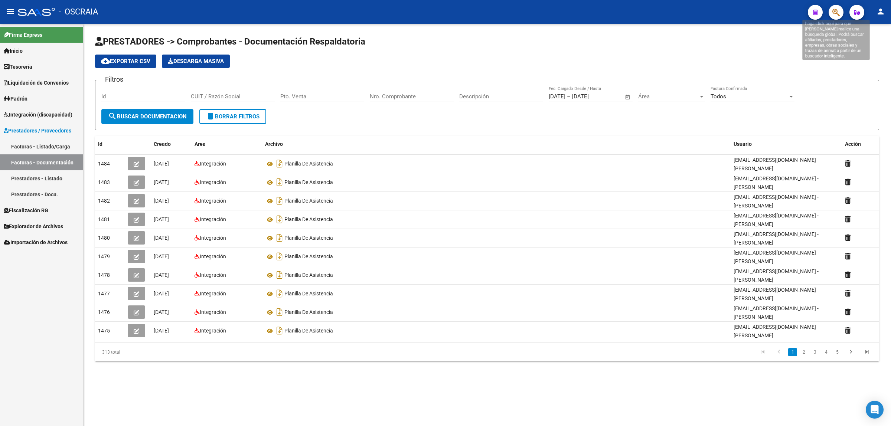
click at [836, 15] on icon "button" at bounding box center [836, 12] width 7 height 9
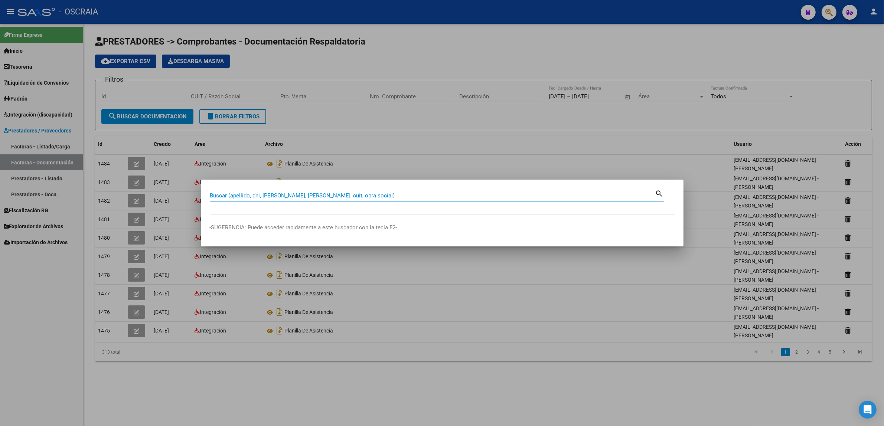
paste input "16680068"
type input "16680068"
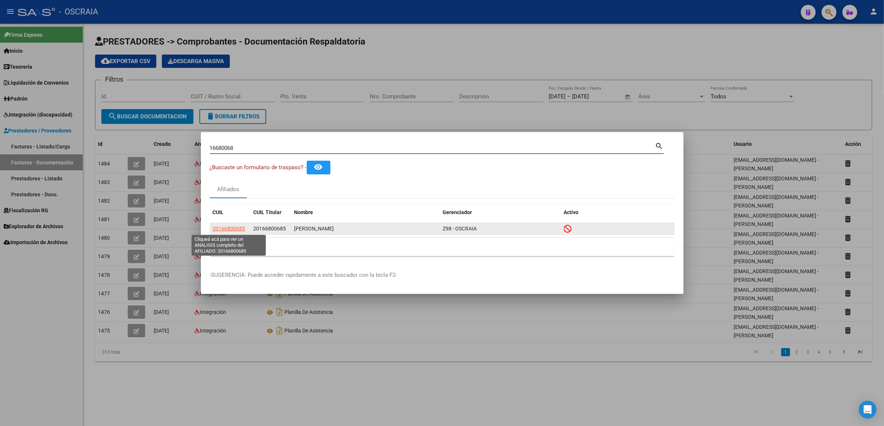
click at [227, 230] on span "20166800685" at bounding box center [229, 229] width 33 height 6
type textarea "20166800685"
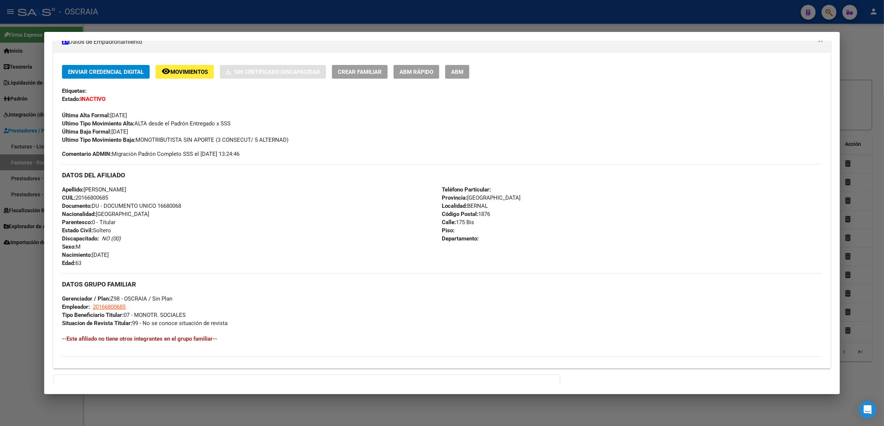
scroll to position [220, 0]
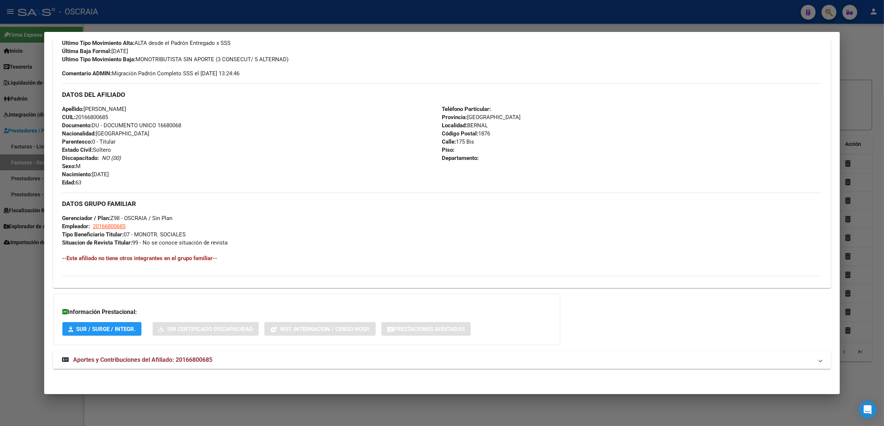
click at [282, 358] on mat-panel-title "Aportes y Contribuciones del Afiliado: 20166800685" at bounding box center [437, 360] width 751 height 9
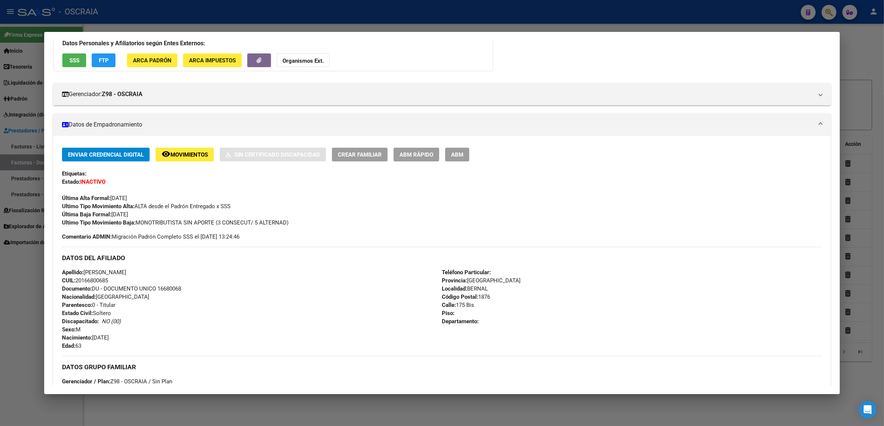
scroll to position [0, 0]
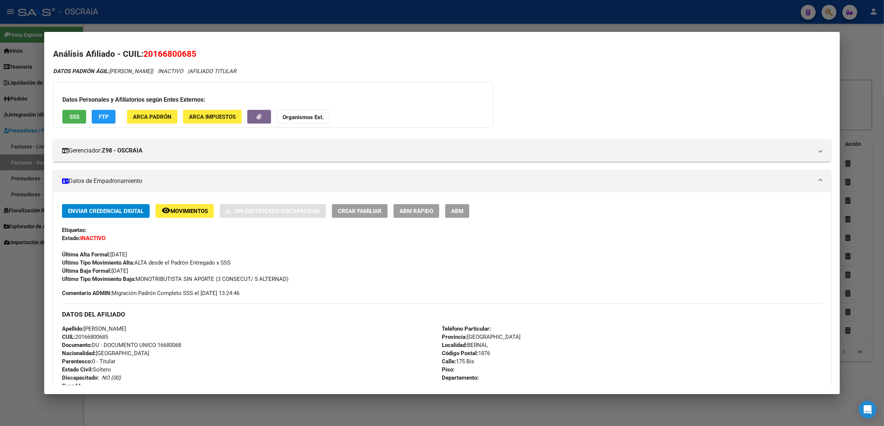
click at [182, 54] on span "20166800685" at bounding box center [169, 54] width 53 height 10
drag, startPoint x: 411, startPoint y: 22, endPoint x: 526, endPoint y: 26, distance: 115.2
click at [414, 23] on div at bounding box center [442, 213] width 884 height 426
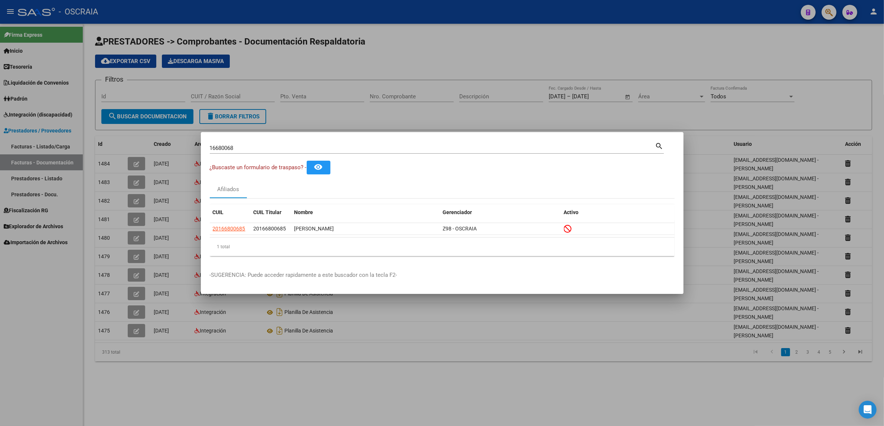
click at [703, 38] on div at bounding box center [442, 213] width 884 height 426
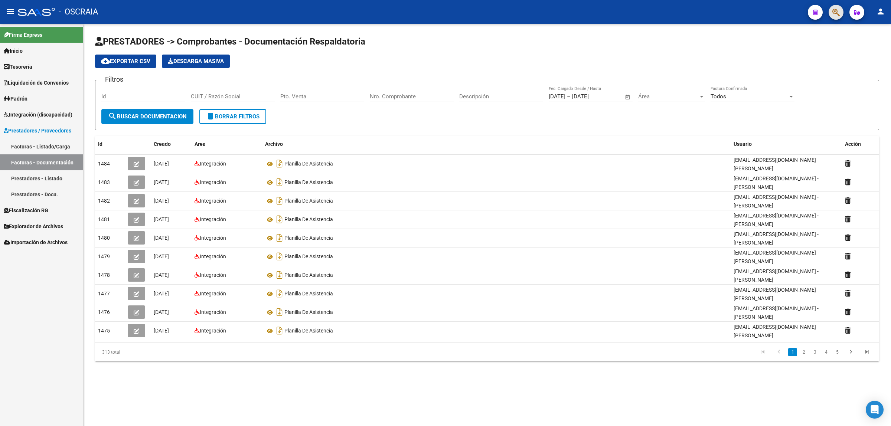
click at [829, 15] on button "button" at bounding box center [836, 12] width 15 height 15
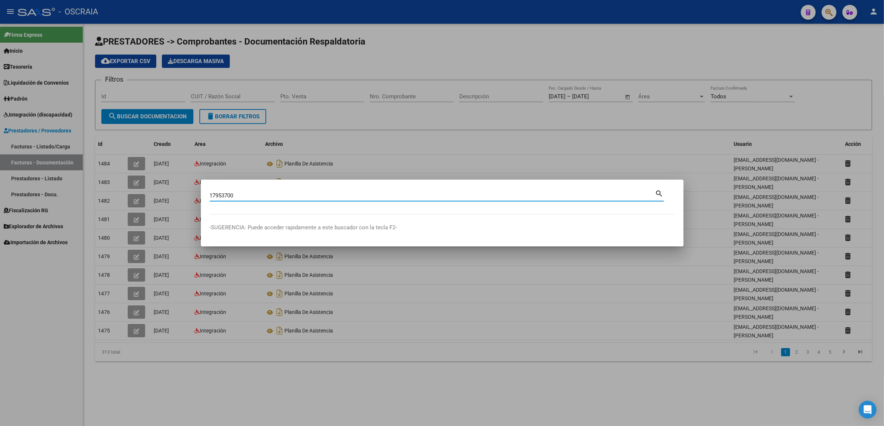
type input "17953700"
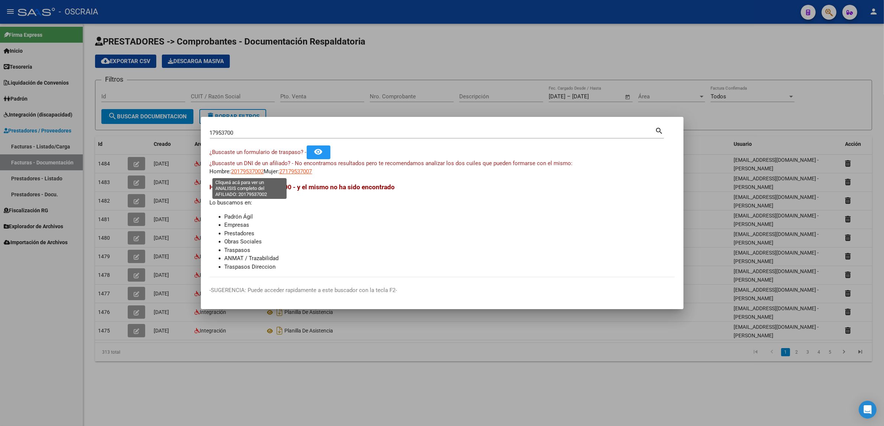
click at [252, 171] on span "20179537002" at bounding box center [247, 171] width 33 height 7
type textarea "20179537002"
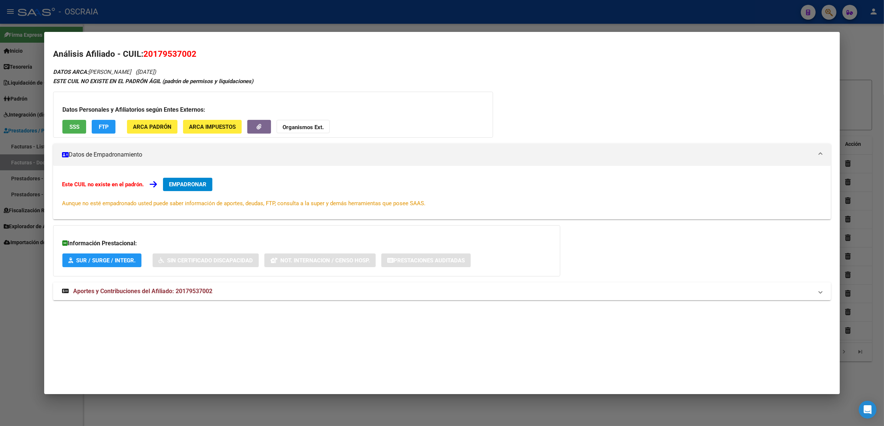
click at [112, 285] on mat-expansion-panel-header "Aportes y Contribuciones del Afiliado: 20179537002" at bounding box center [442, 292] width 778 height 18
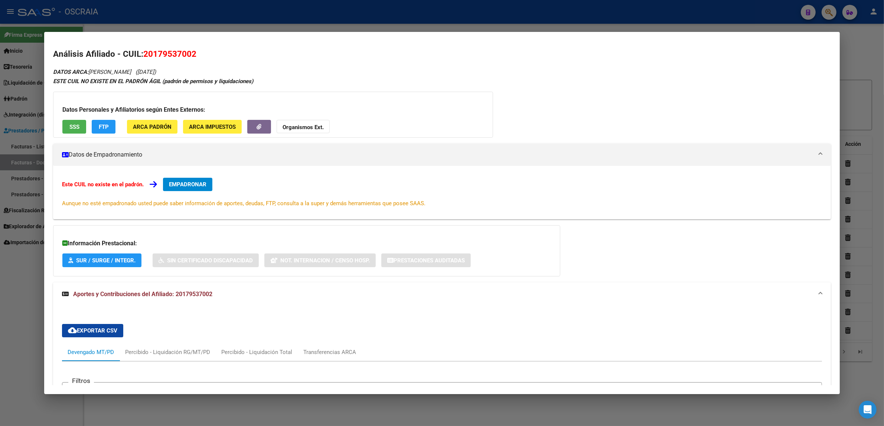
click at [152, 51] on span "20179537002" at bounding box center [169, 54] width 53 height 10
drag, startPoint x: 227, startPoint y: 53, endPoint x: 223, endPoint y: 54, distance: 3.9
click at [225, 54] on h2 "Análisis Afiliado - CUIL: 20179537002" at bounding box center [442, 54] width 778 height 13
drag, startPoint x: 149, startPoint y: 71, endPoint x: 87, endPoint y: 73, distance: 62.4
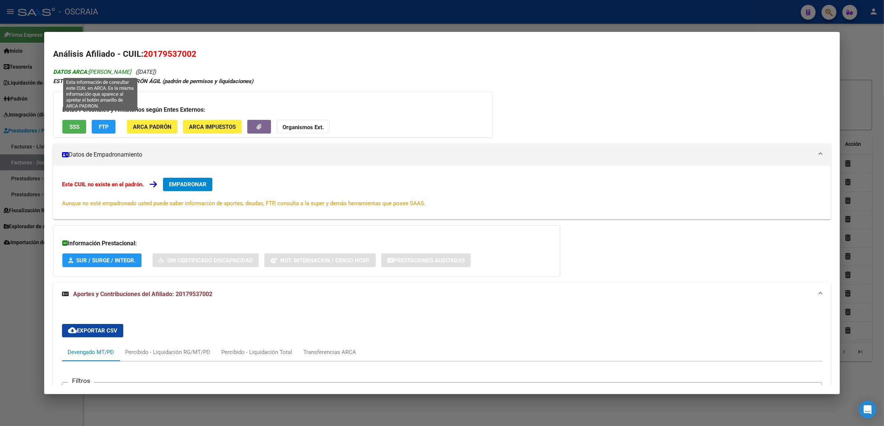
click at [87, 73] on span "DATOS ARCA: [PERSON_NAME]" at bounding box center [92, 72] width 78 height 7
click at [788, 29] on div at bounding box center [442, 213] width 884 height 426
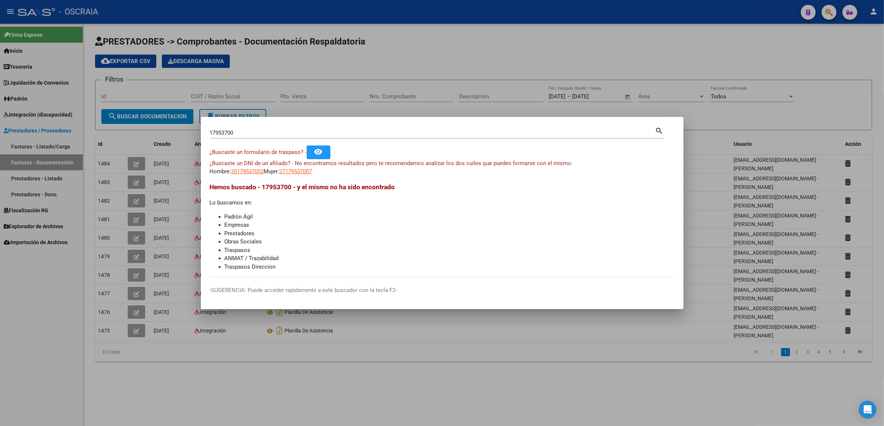
click at [836, 13] on div at bounding box center [442, 213] width 884 height 426
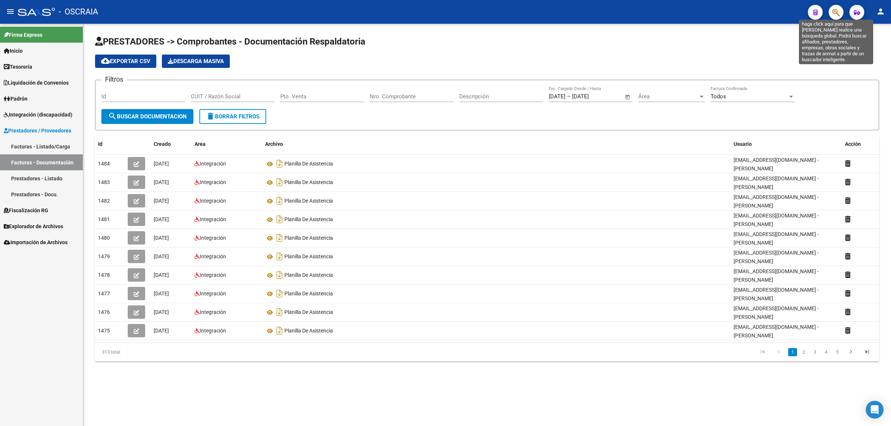
click at [833, 13] on icon "button" at bounding box center [836, 12] width 7 height 9
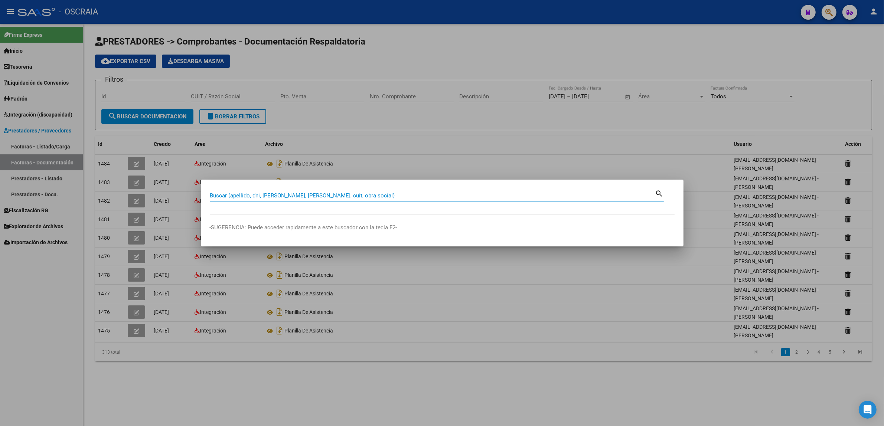
paste input "35723744"
type input "35723744"
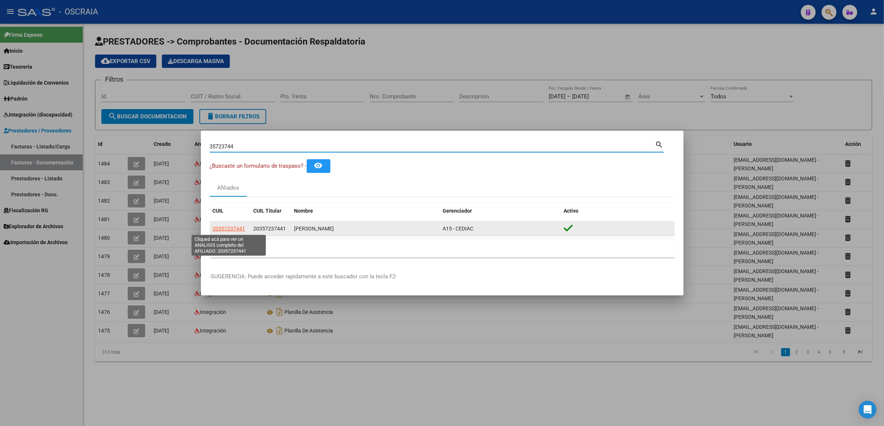
click at [237, 230] on span "20357237441" at bounding box center [229, 229] width 33 height 6
type textarea "20357237441"
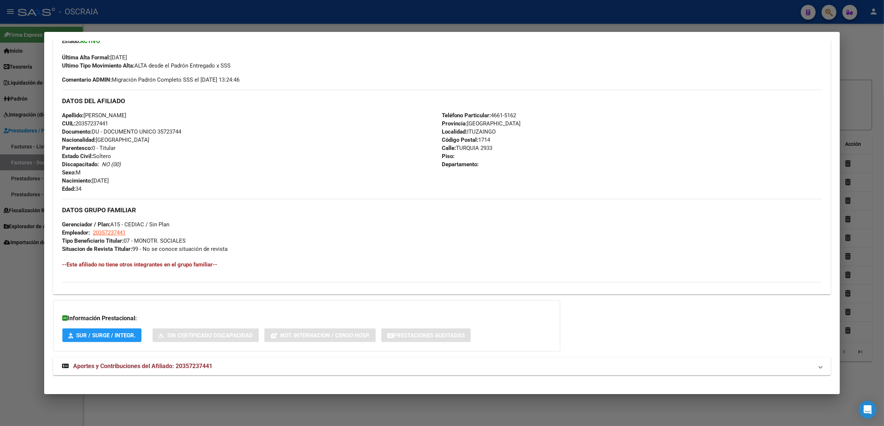
scroll to position [204, 0]
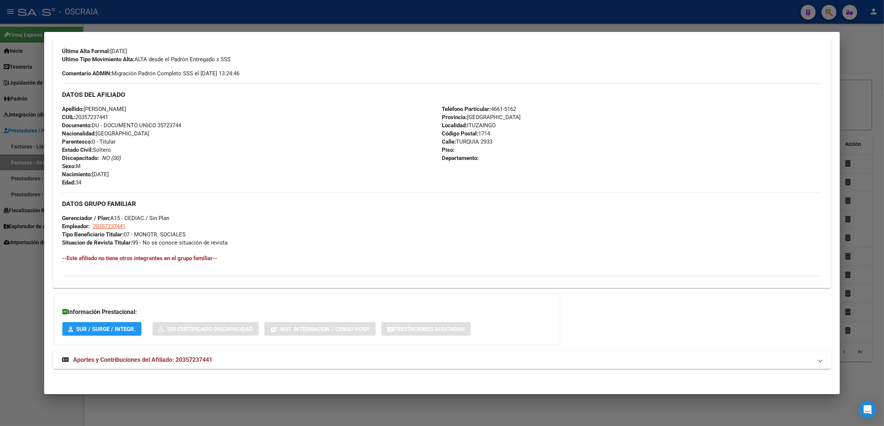
click at [197, 357] on span "Aportes y Contribuciones del Afiliado: 20357237441" at bounding box center [142, 360] width 139 height 7
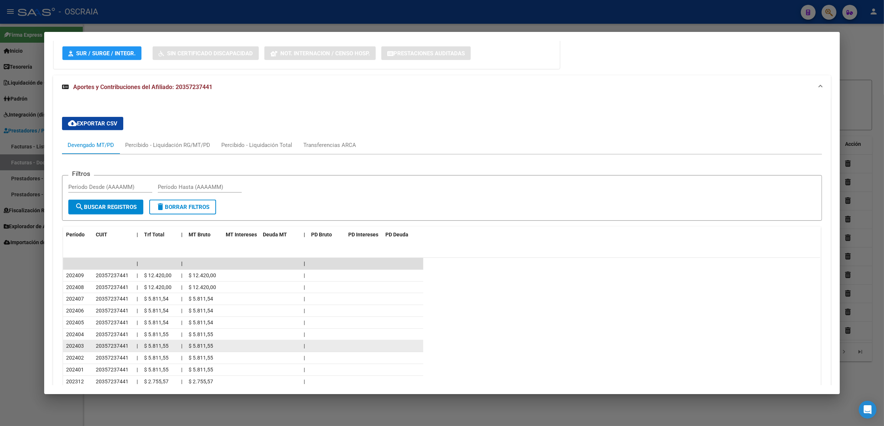
scroll to position [538, 0]
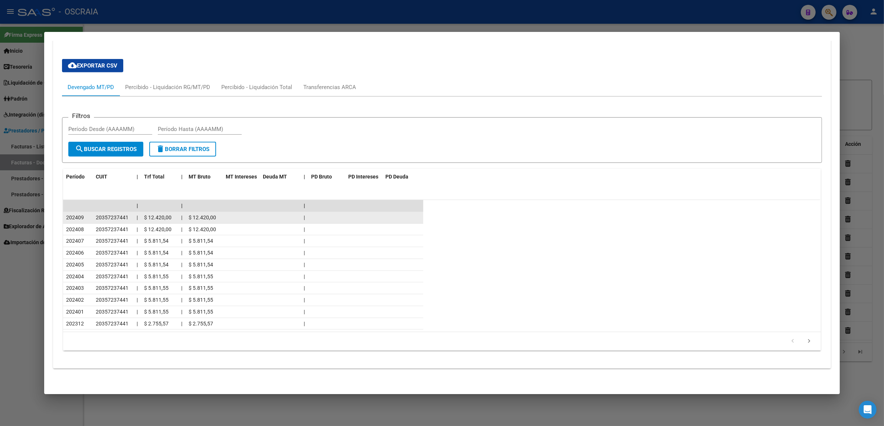
drag, startPoint x: 75, startPoint y: 215, endPoint x: 81, endPoint y: 215, distance: 6.0
click at [81, 215] on div "202409" at bounding box center [78, 218] width 24 height 9
click at [116, 214] on div "20357237441" at bounding box center [113, 218] width 35 height 9
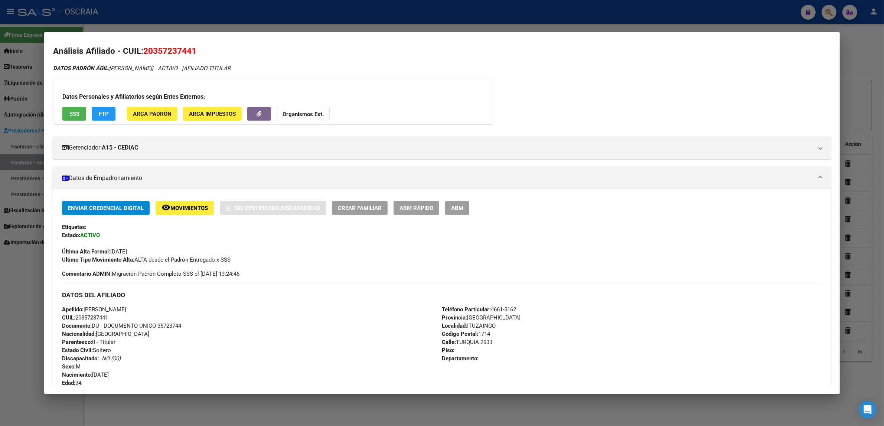
scroll to position [0, 0]
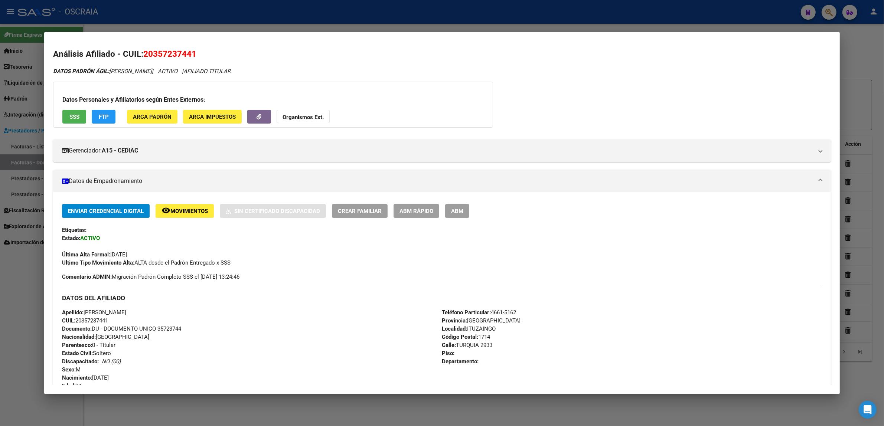
click at [168, 55] on span "20357237441" at bounding box center [169, 54] width 53 height 10
drag, startPoint x: 108, startPoint y: 72, endPoint x: 186, endPoint y: 70, distance: 77.3
click at [152, 70] on span "DATOS [PERSON_NAME]: [PERSON_NAME]" at bounding box center [102, 71] width 99 height 7
click at [183, 56] on span "20357237441" at bounding box center [169, 54] width 53 height 10
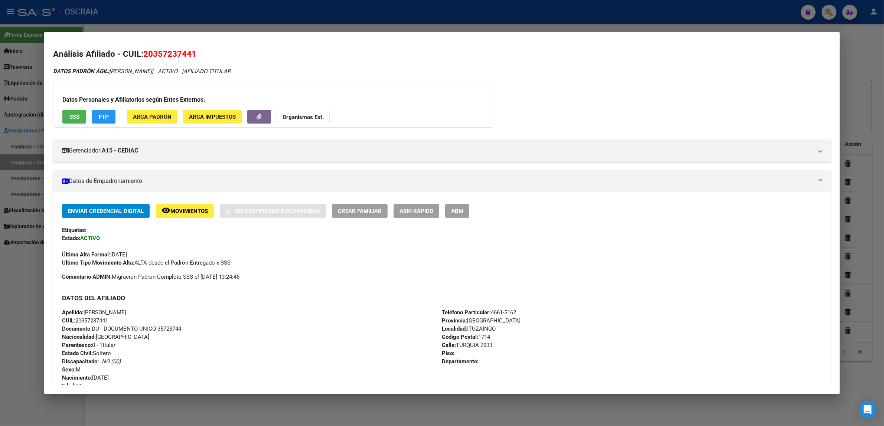
click at [182, 56] on span "20357237441" at bounding box center [169, 54] width 53 height 10
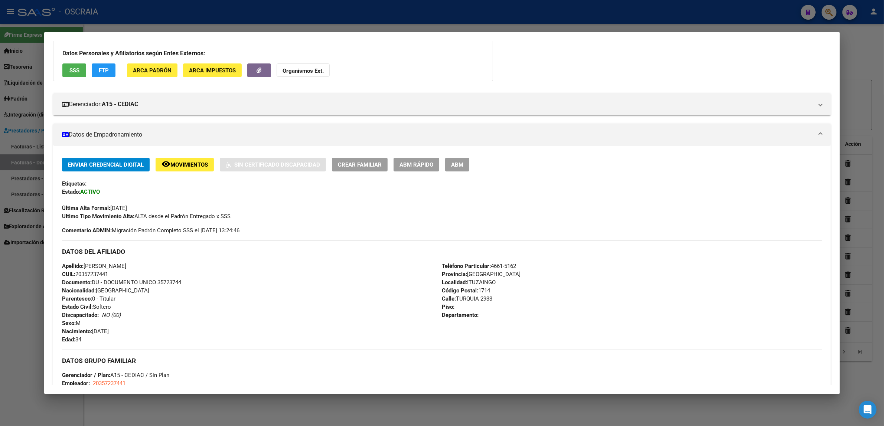
click at [218, 303] on div "Apellido: [PERSON_NAME]: 20357237441 Documento: DU - DOCUMENTO UNICO 35723744 N…" at bounding box center [252, 303] width 380 height 82
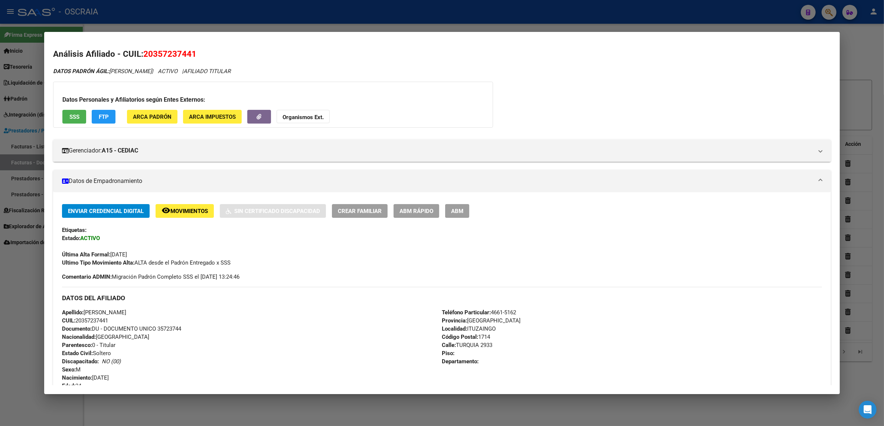
click at [459, 205] on button "ABM" at bounding box center [457, 211] width 24 height 14
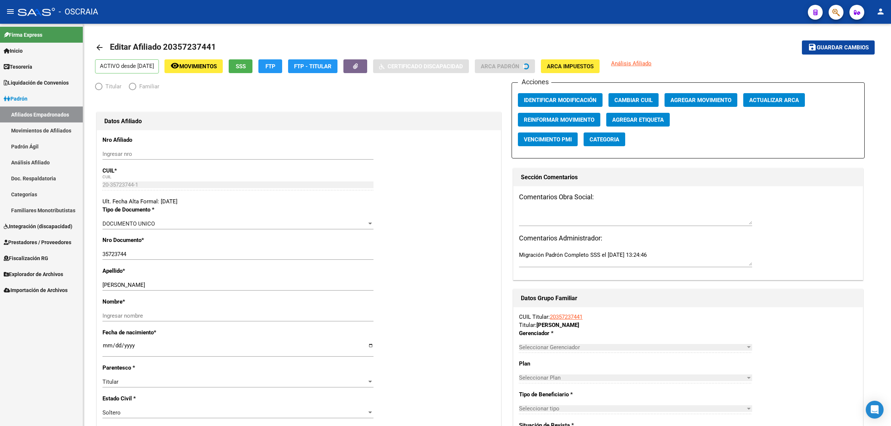
radio input "true"
type input "20-35723744-1"
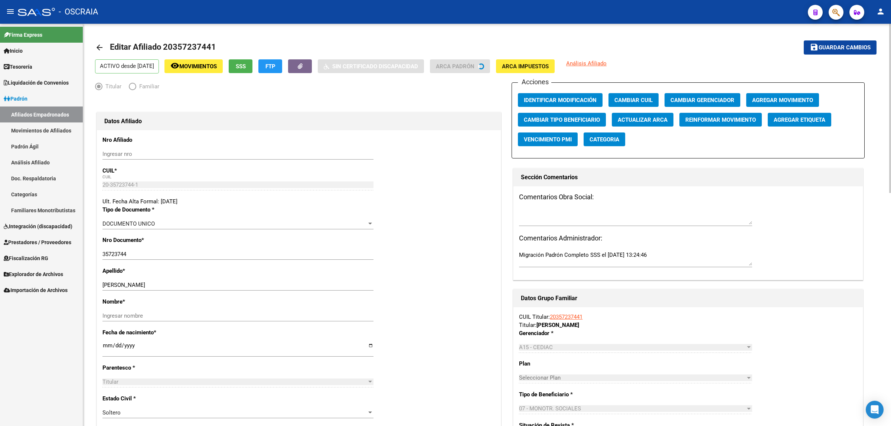
click at [800, 101] on span "Agregar Movimiento" at bounding box center [782, 100] width 61 height 7
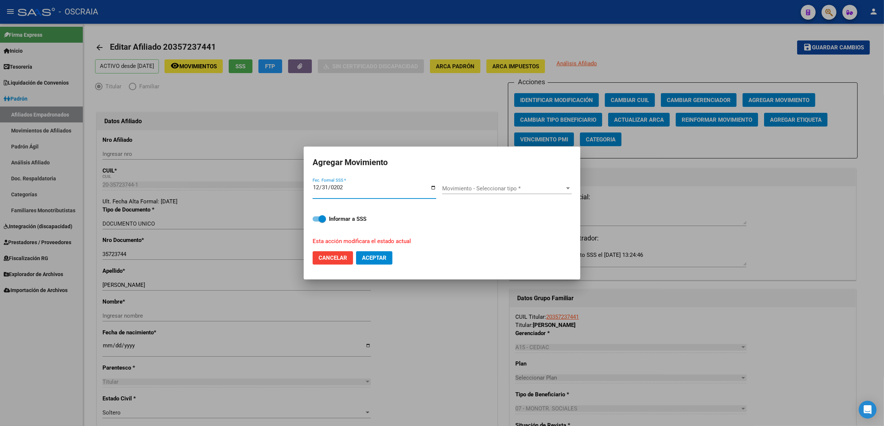
type input "[DATE]"
click at [525, 185] on span "Movimiento - Seleccionar tipo *" at bounding box center [503, 188] width 123 height 7
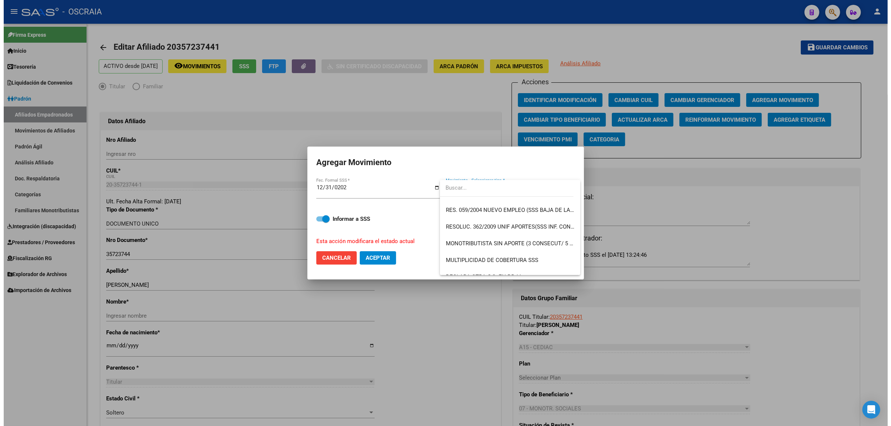
scroll to position [232, 0]
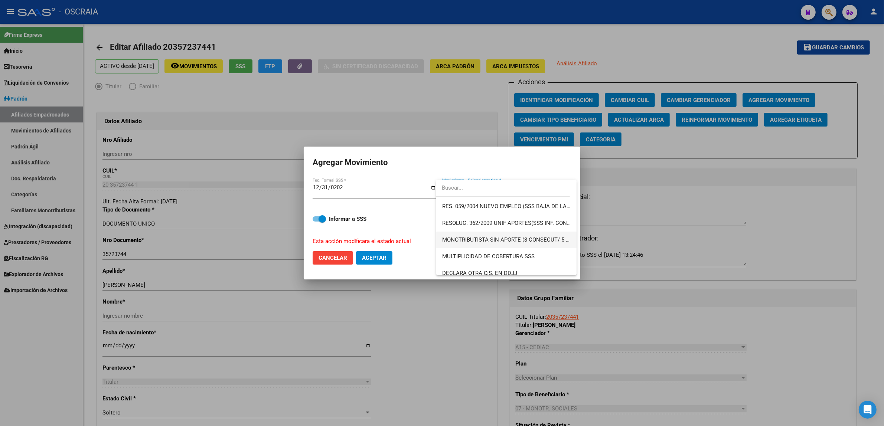
click at [539, 235] on span "MONOTRIBUTISTA SIN APORTE (3 CONSECUT/ 5 ALTERNAD)" at bounding box center [506, 240] width 129 height 17
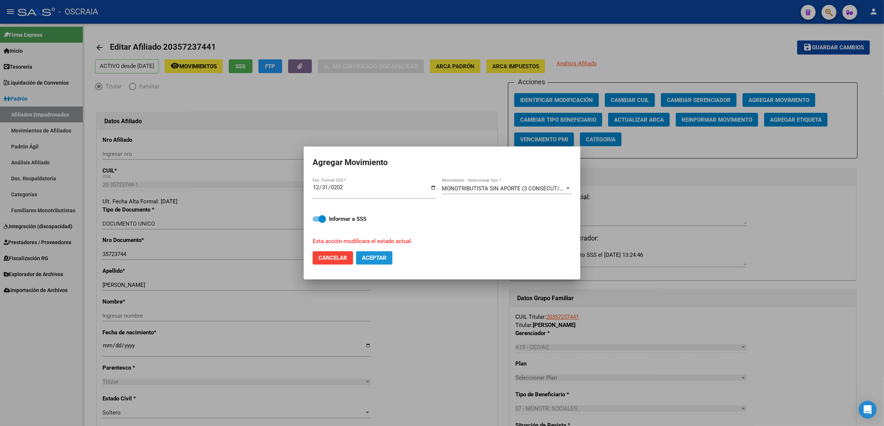
click at [371, 262] on button "Aceptar" at bounding box center [374, 257] width 36 height 13
checkbox input "false"
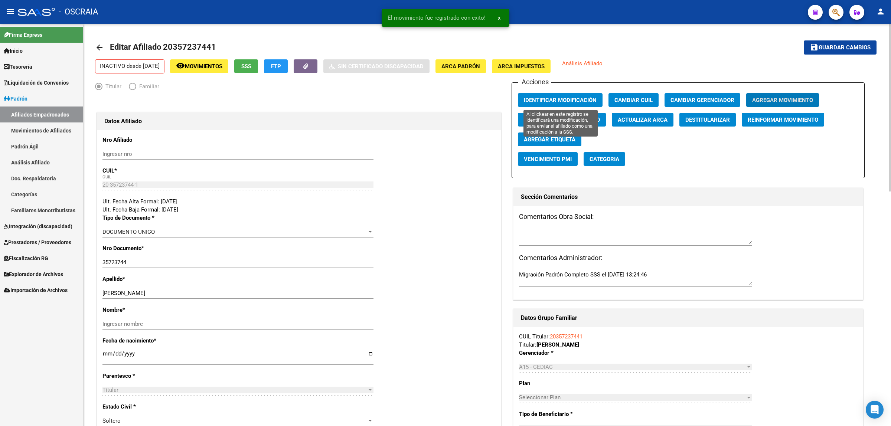
click at [554, 101] on span "Identificar Modificación" at bounding box center [560, 100] width 73 height 7
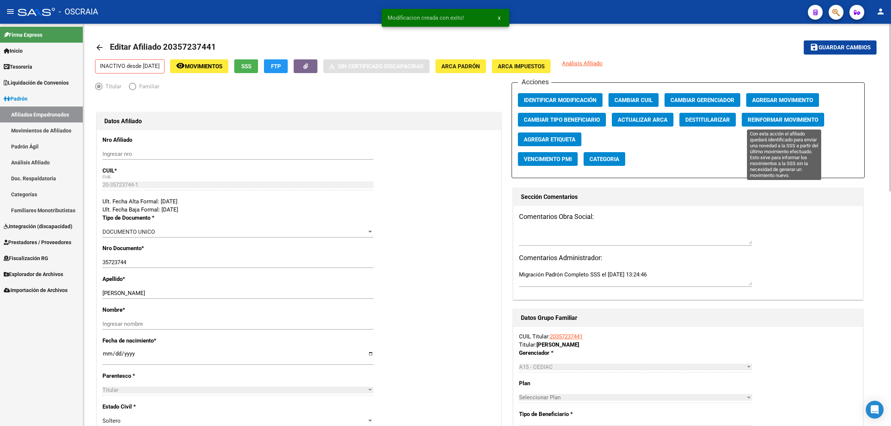
click at [797, 116] on button "Reinformar Movimiento" at bounding box center [783, 120] width 82 height 14
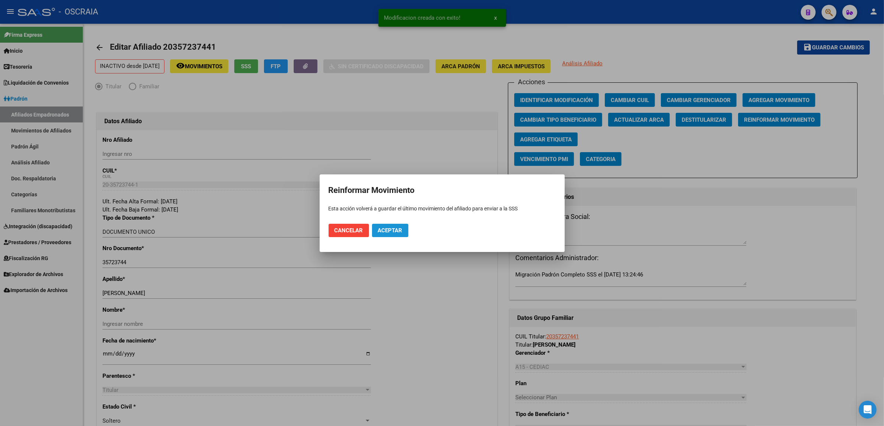
click at [399, 229] on span "Aceptar" at bounding box center [390, 230] width 25 height 7
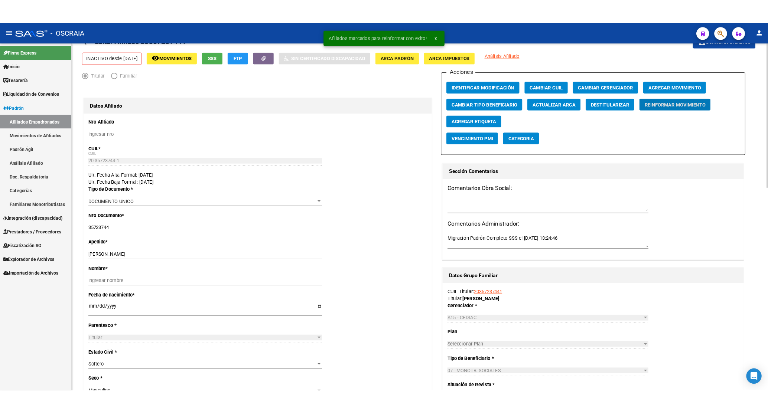
scroll to position [46, 0]
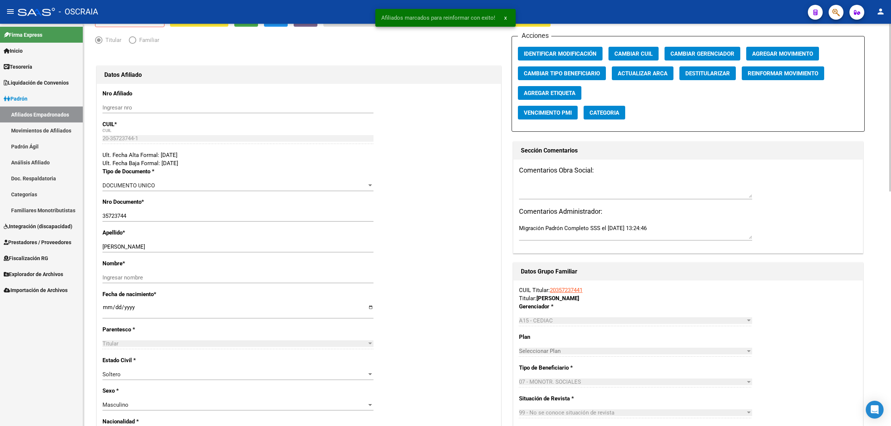
drag, startPoint x: 550, startPoint y: 288, endPoint x: 618, endPoint y: 296, distance: 69.2
click at [618, 296] on div "CUIL Titular: 20357237441 Titular: [PERSON_NAME]" at bounding box center [688, 294] width 338 height 16
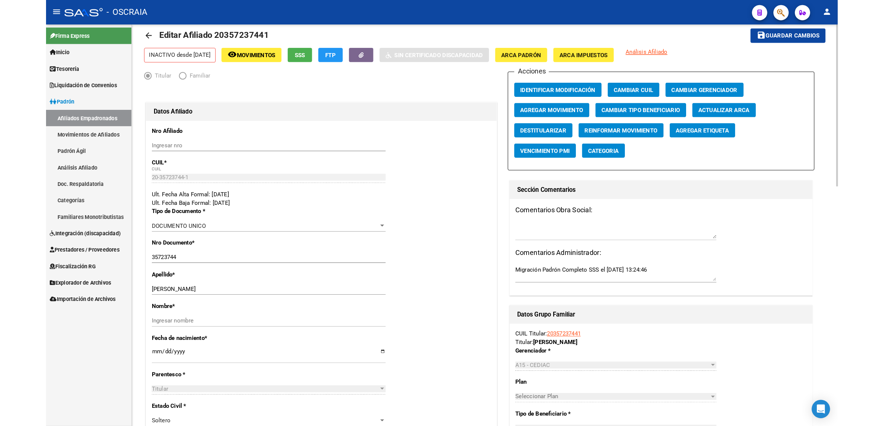
scroll to position [0, 0]
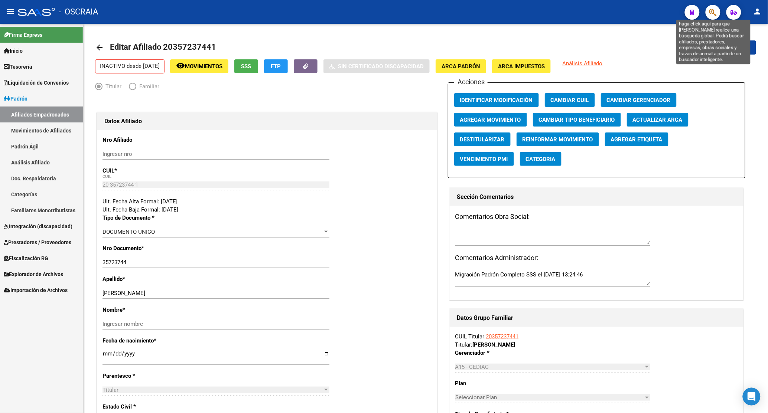
click at [715, 10] on icon "button" at bounding box center [712, 12] width 7 height 9
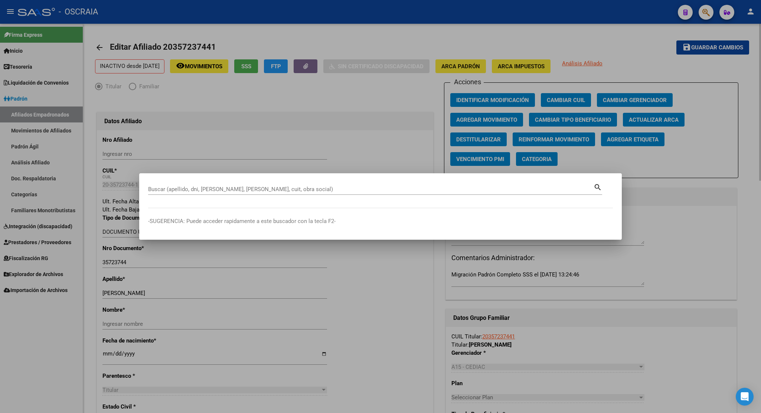
drag, startPoint x: 537, startPoint y: 52, endPoint x: 543, endPoint y: 52, distance: 6.0
click at [540, 52] on div at bounding box center [380, 206] width 761 height 413
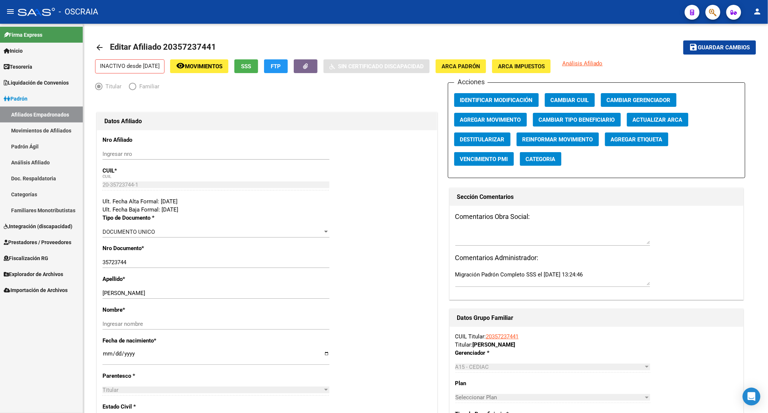
click at [718, 10] on button "button" at bounding box center [713, 12] width 15 height 15
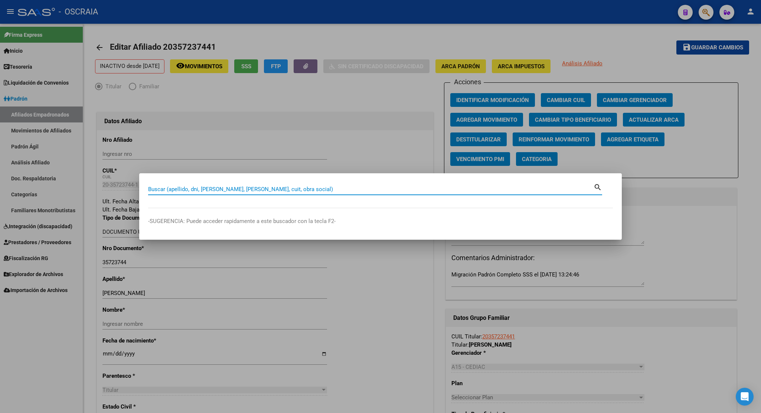
click at [398, 189] on input "Buscar (apellido, dni, [PERSON_NAME], [PERSON_NAME], cuit, obra social)" at bounding box center [371, 189] width 446 height 7
paste input "27398522147"
type input "27398522147"
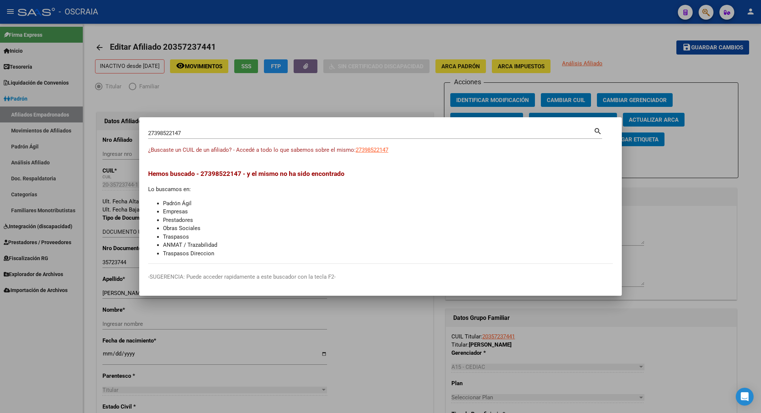
click at [413, 108] on div at bounding box center [380, 206] width 761 height 413
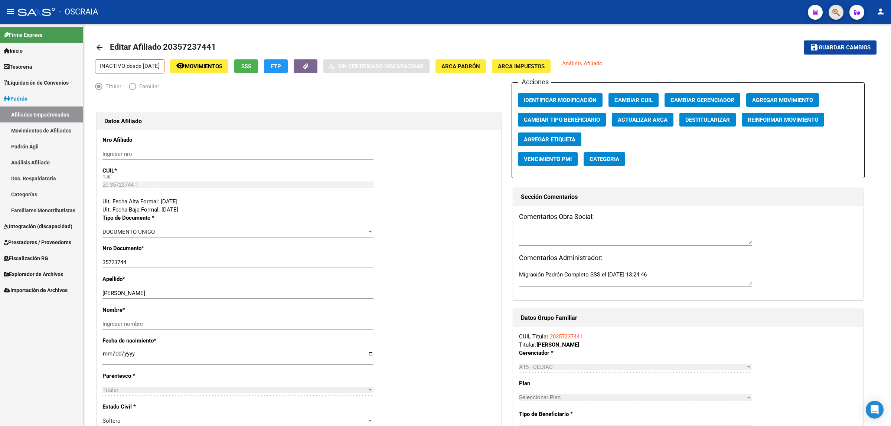
click at [842, 11] on button "button" at bounding box center [836, 12] width 15 height 15
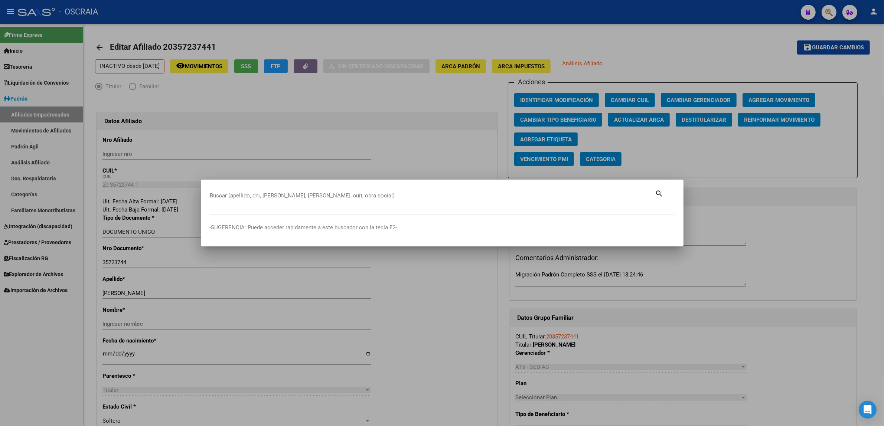
paste input "39852214"
type input "39852214"
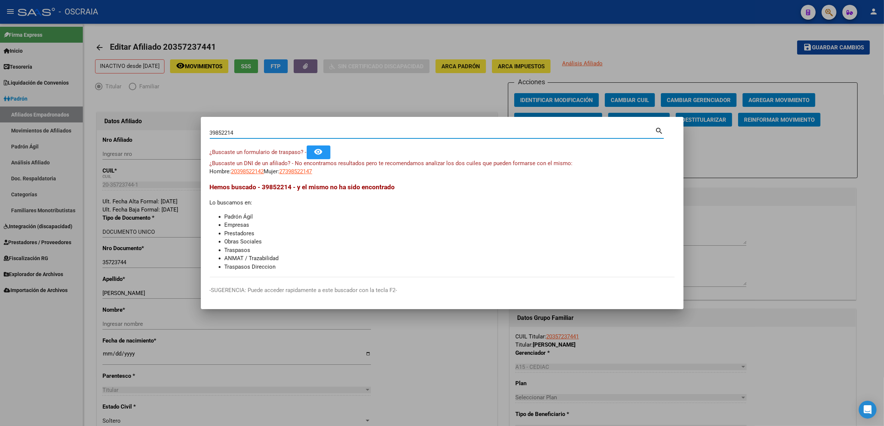
click at [298, 173] on span "27398522147" at bounding box center [296, 171] width 33 height 7
type textarea "27398522147"
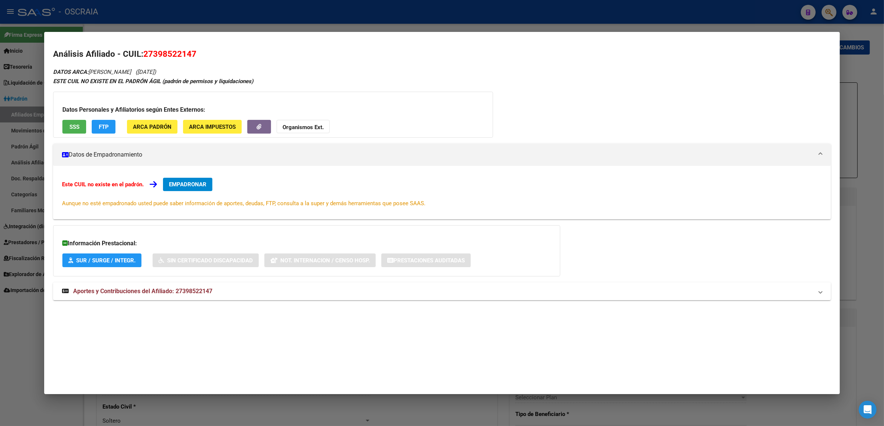
drag, startPoint x: 142, startPoint y: 53, endPoint x: 196, endPoint y: 52, distance: 54.2
click at [196, 52] on h2 "Análisis Afiliado - CUIL: 27398522147" at bounding box center [442, 54] width 778 height 13
click at [69, 129] on span "SSS" at bounding box center [74, 127] width 10 height 7
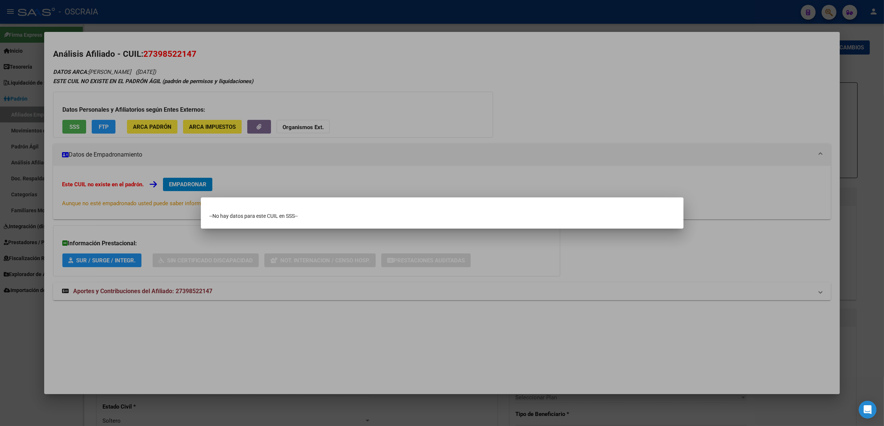
click at [282, 278] on div at bounding box center [442, 213] width 884 height 426
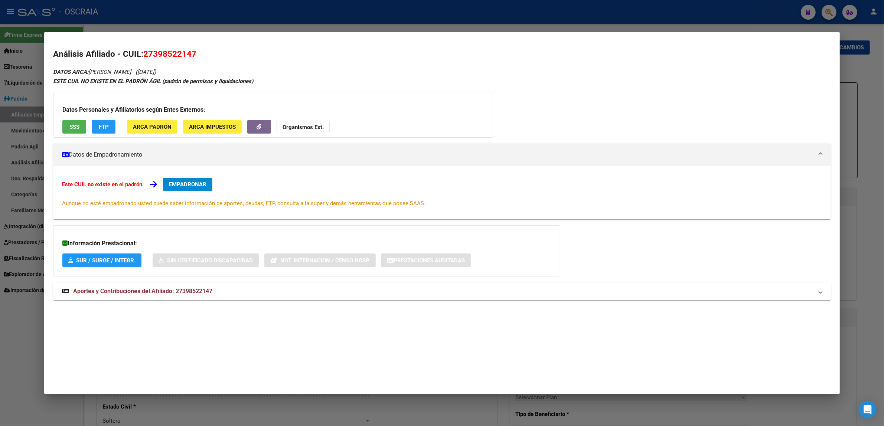
click at [218, 290] on mat-panel-title "Aportes y Contribuciones del Afiliado: 27398522147" at bounding box center [437, 291] width 751 height 9
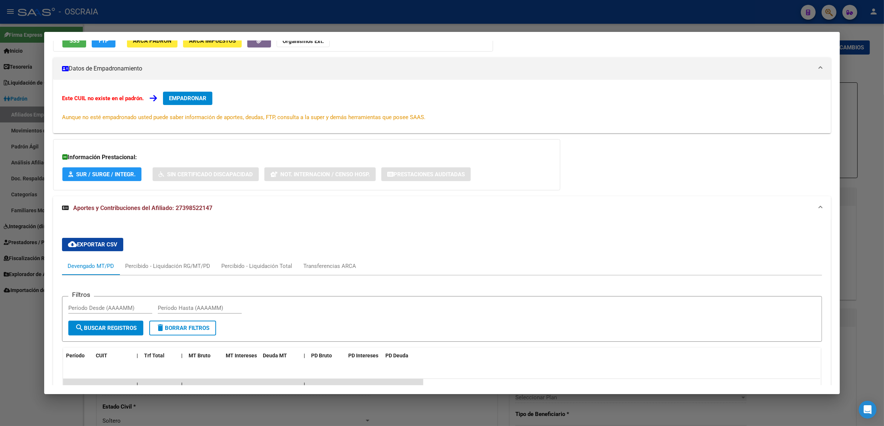
scroll to position [30, 0]
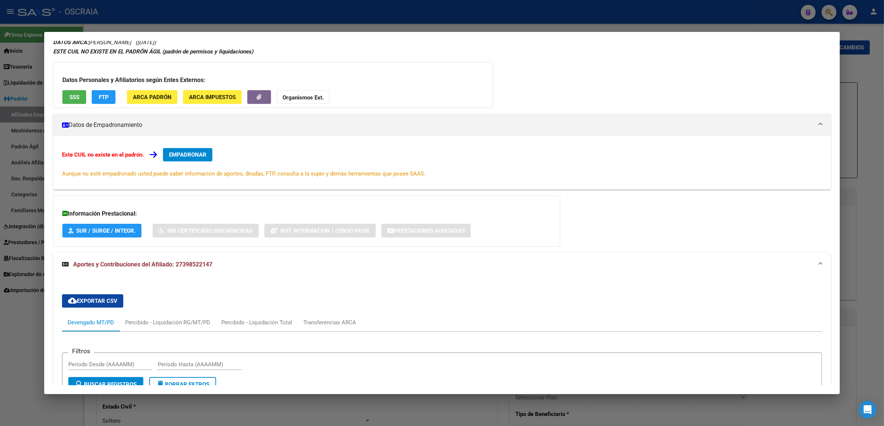
click at [476, 25] on div at bounding box center [442, 213] width 884 height 426
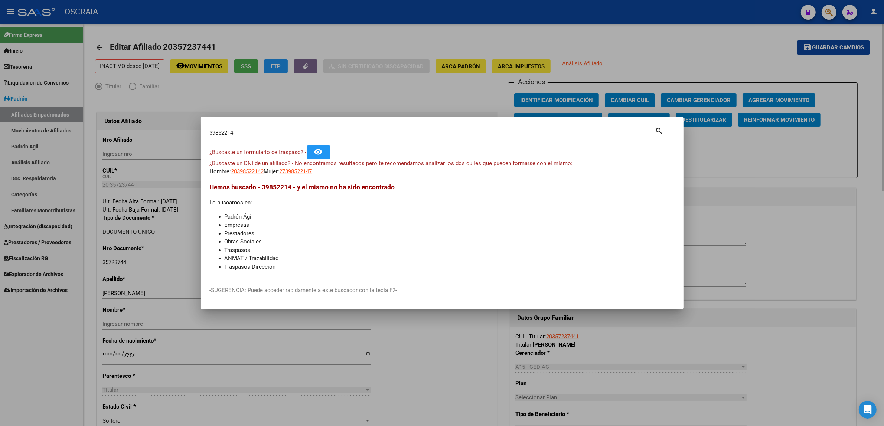
drag, startPoint x: 560, startPoint y: 78, endPoint x: 554, endPoint y: 73, distance: 8.4
click at [560, 77] on div at bounding box center [442, 213] width 884 height 426
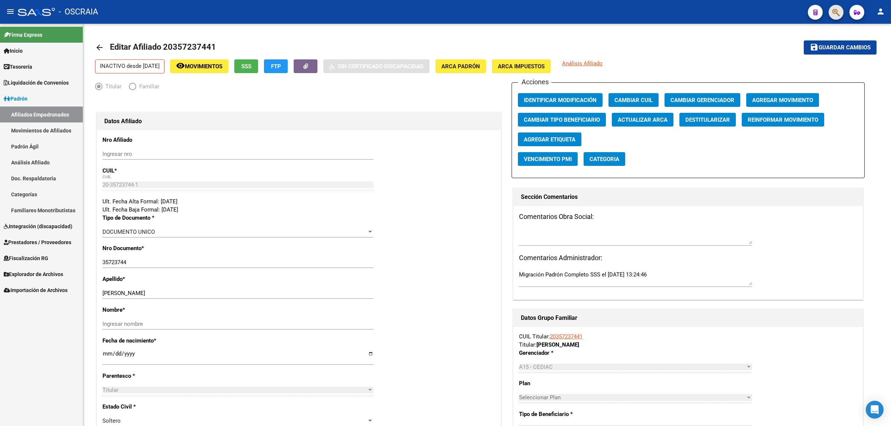
click at [841, 14] on button "button" at bounding box center [836, 12] width 15 height 15
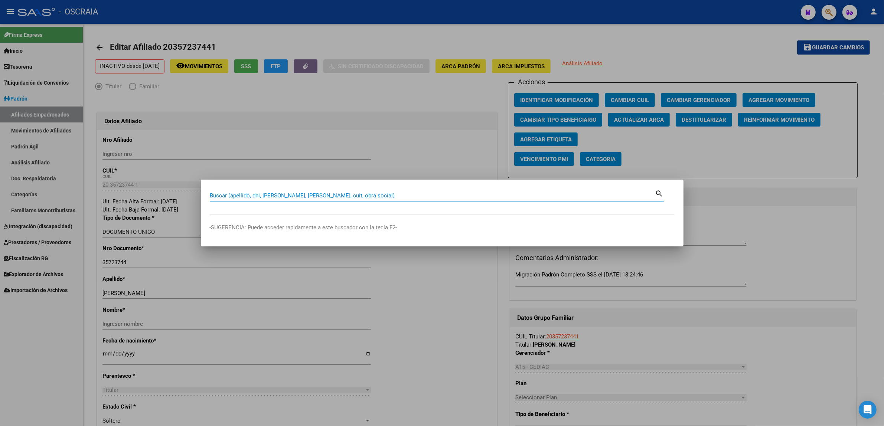
paste input "29679885"
type input "29679885"
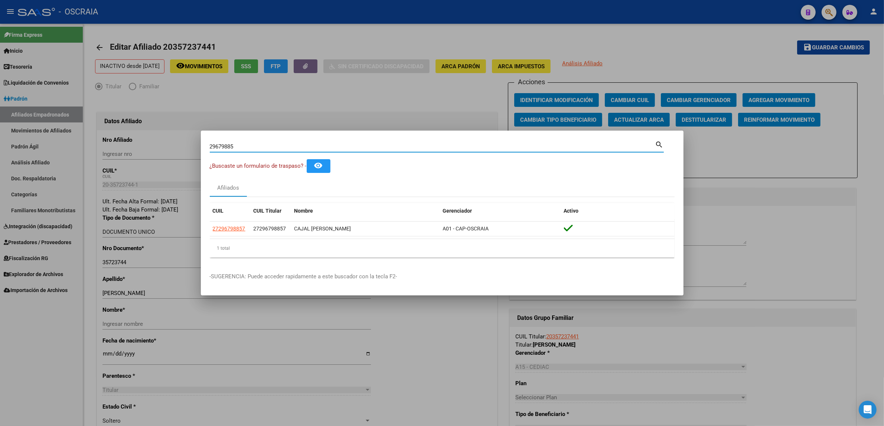
click at [230, 238] on datatable-body "27296798857 27296798857 CAJAL [PERSON_NAME] A01 - CAP-OSCRAIA" at bounding box center [442, 230] width 465 height 17
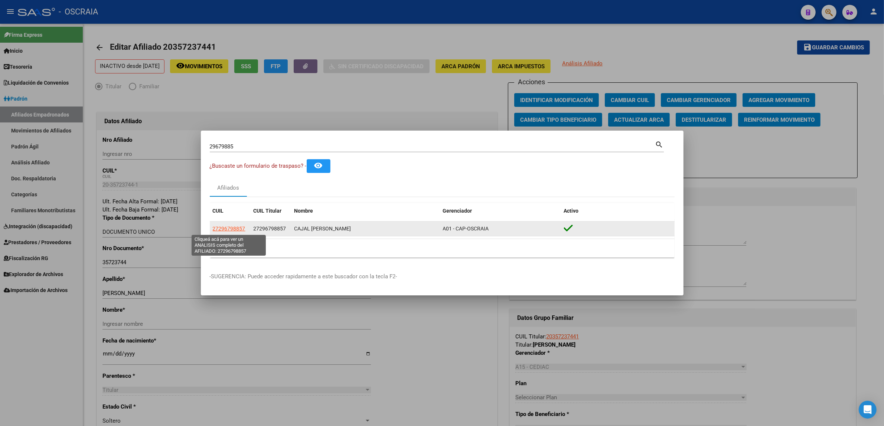
click at [230, 231] on span "27296798857" at bounding box center [229, 229] width 33 height 6
type textarea "27296798857"
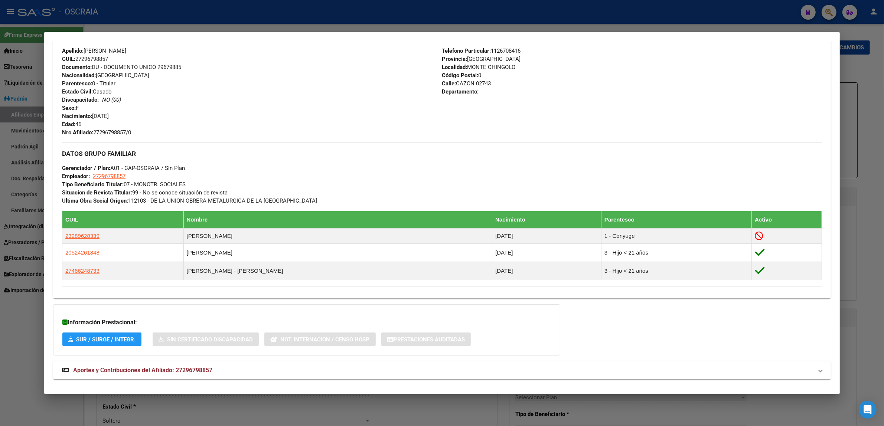
scroll to position [266, 0]
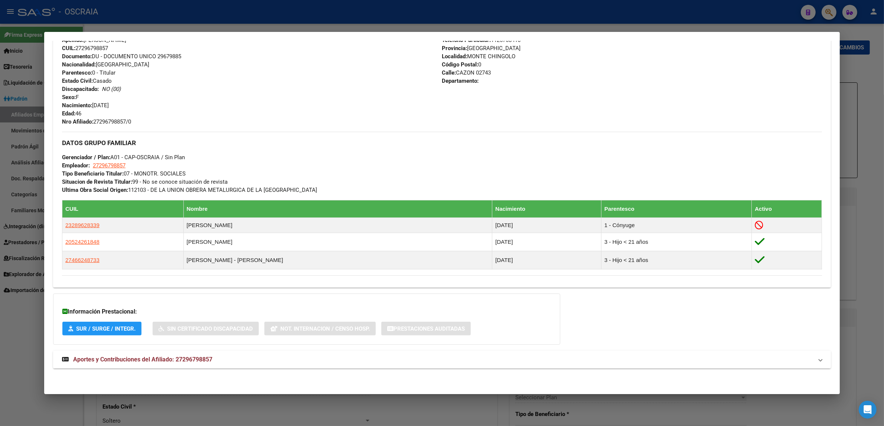
click at [143, 356] on strong "Aportes y Contribuciones del Afiliado: 27296798857" at bounding box center [137, 359] width 150 height 9
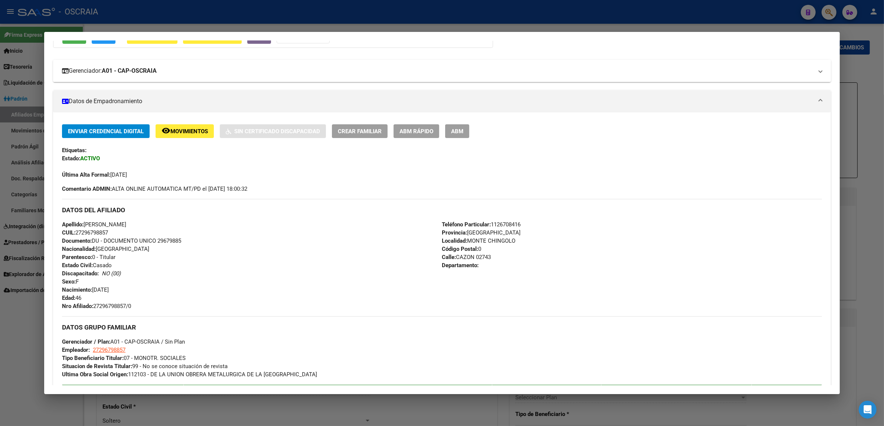
scroll to position [126, 0]
